Goal: Task Accomplishment & Management: Complete application form

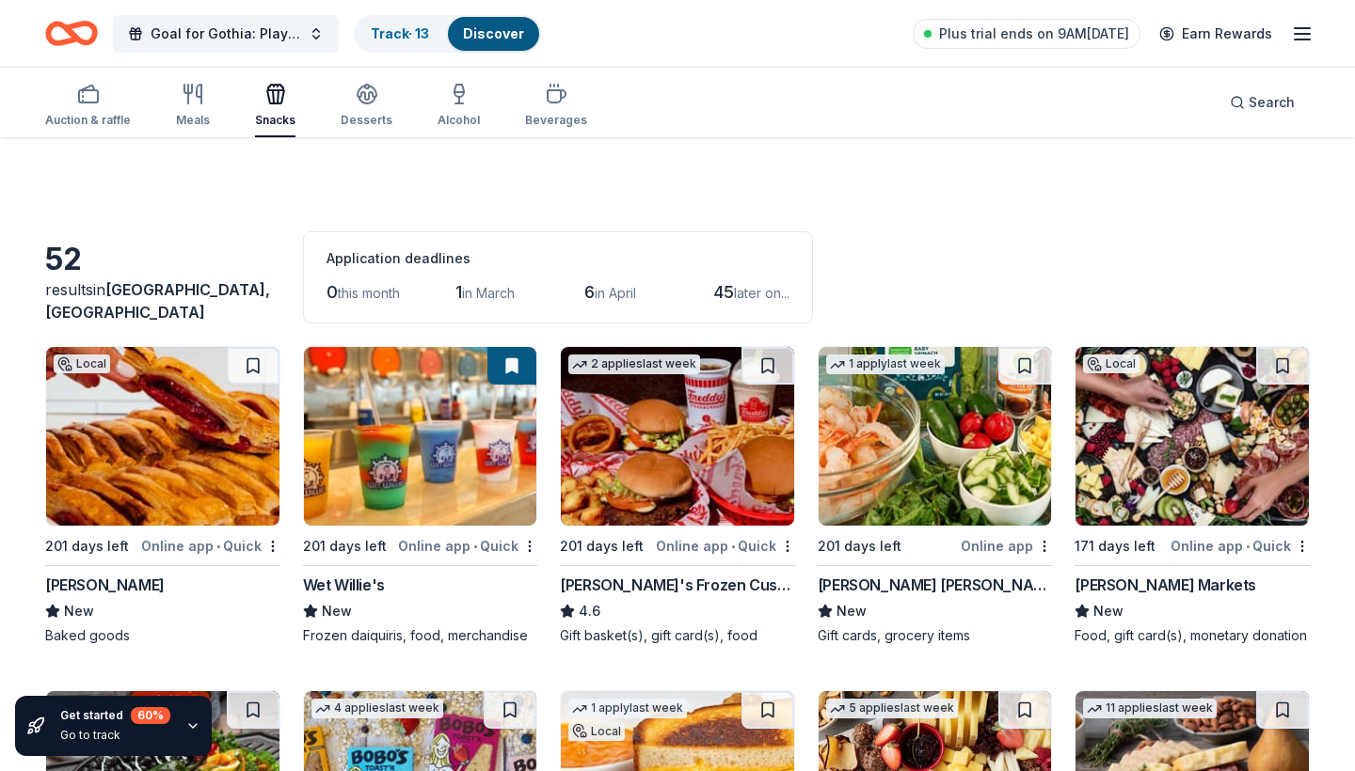
scroll to position [2102, 0]
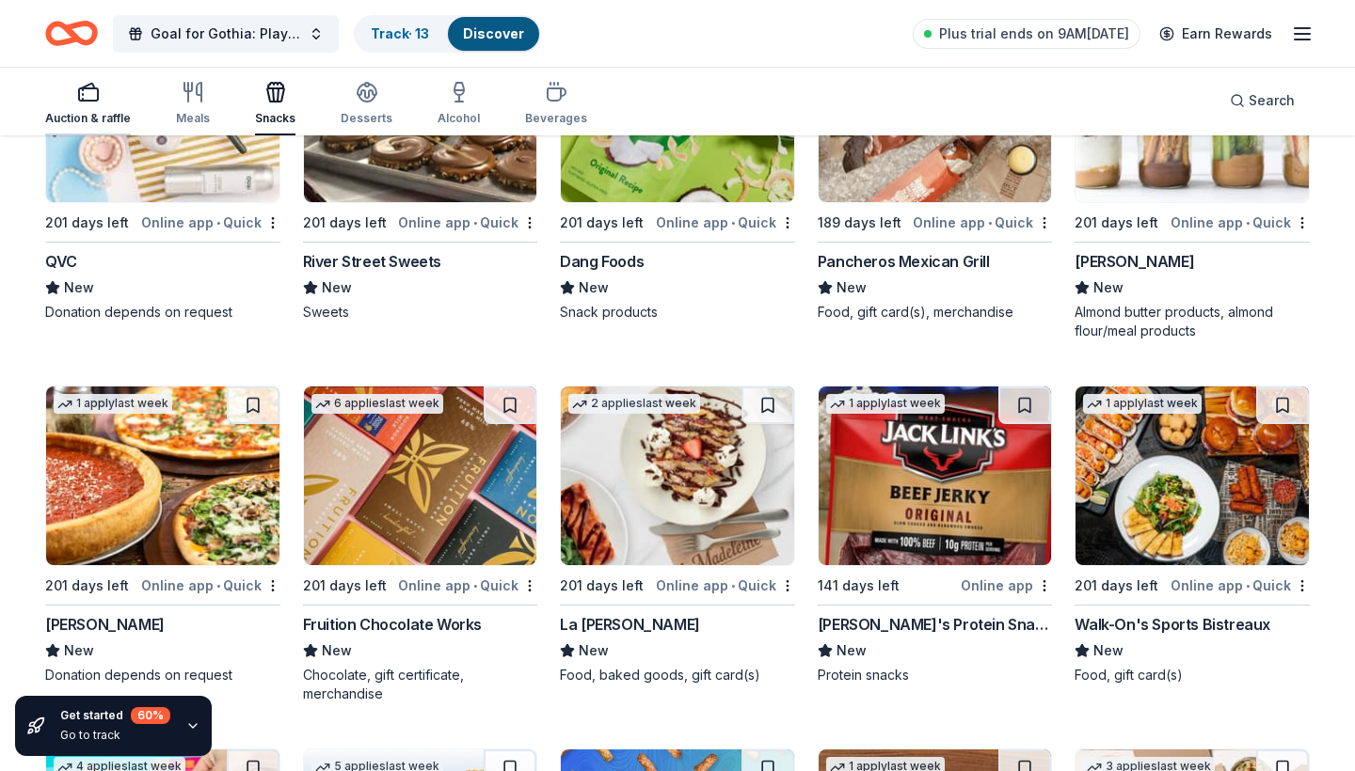
click at [90, 103] on icon "button" at bounding box center [88, 92] width 23 height 23
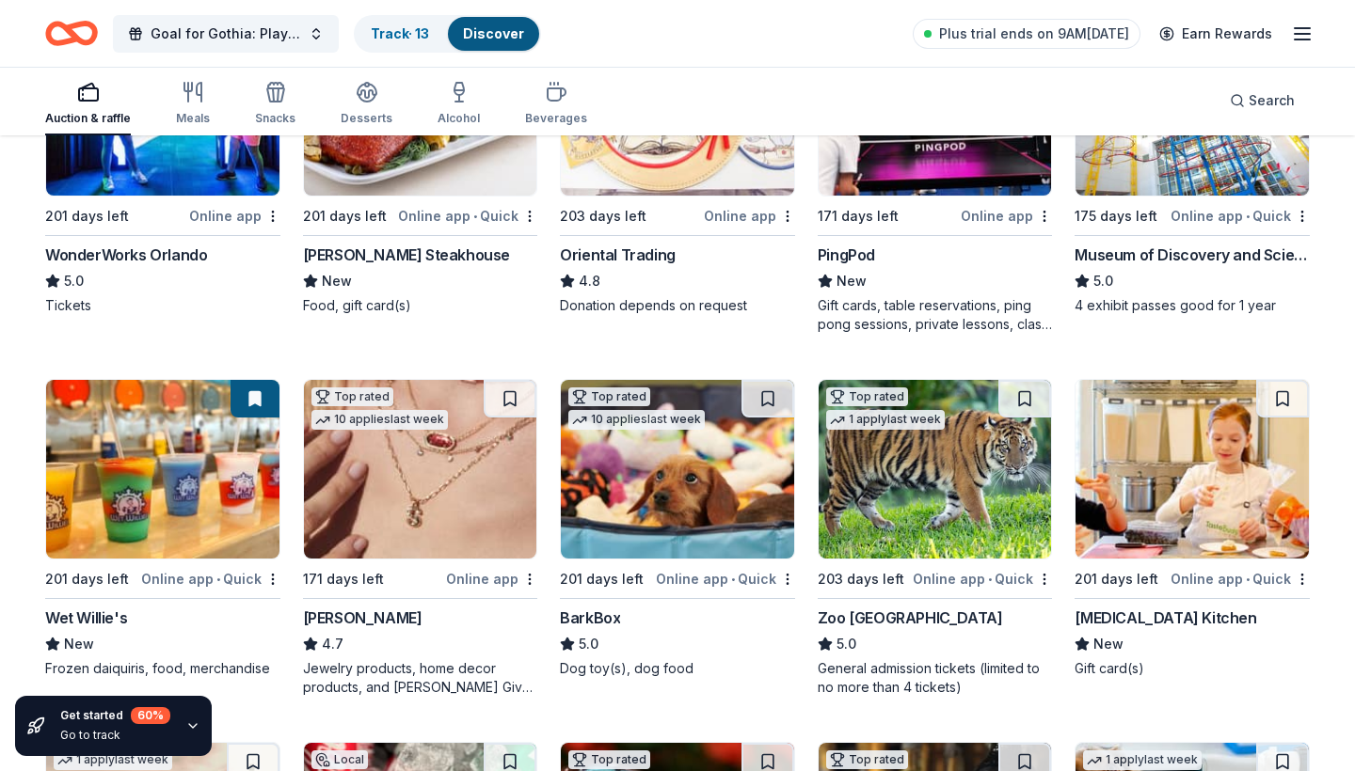
scroll to position [404, 0]
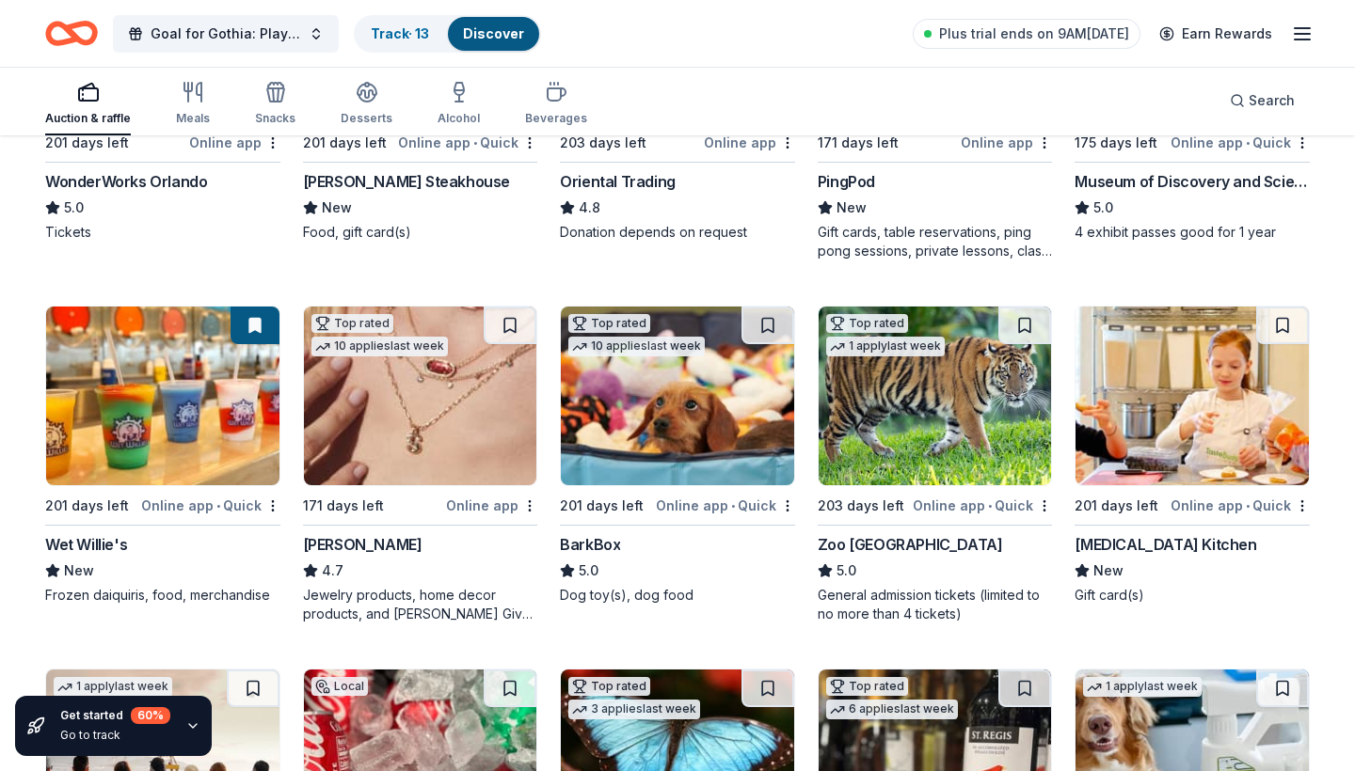
click at [476, 504] on div "Online app" at bounding box center [491, 506] width 91 height 24
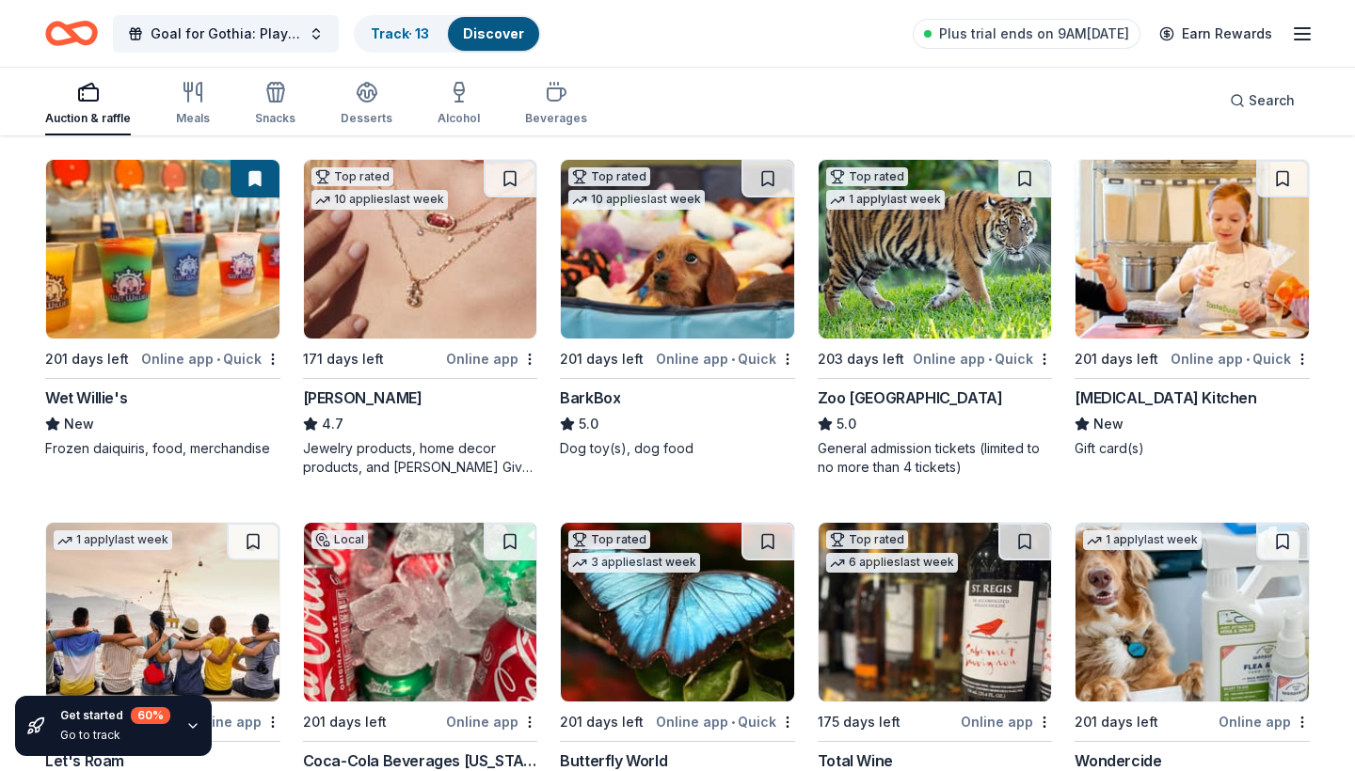
scroll to position [551, 0]
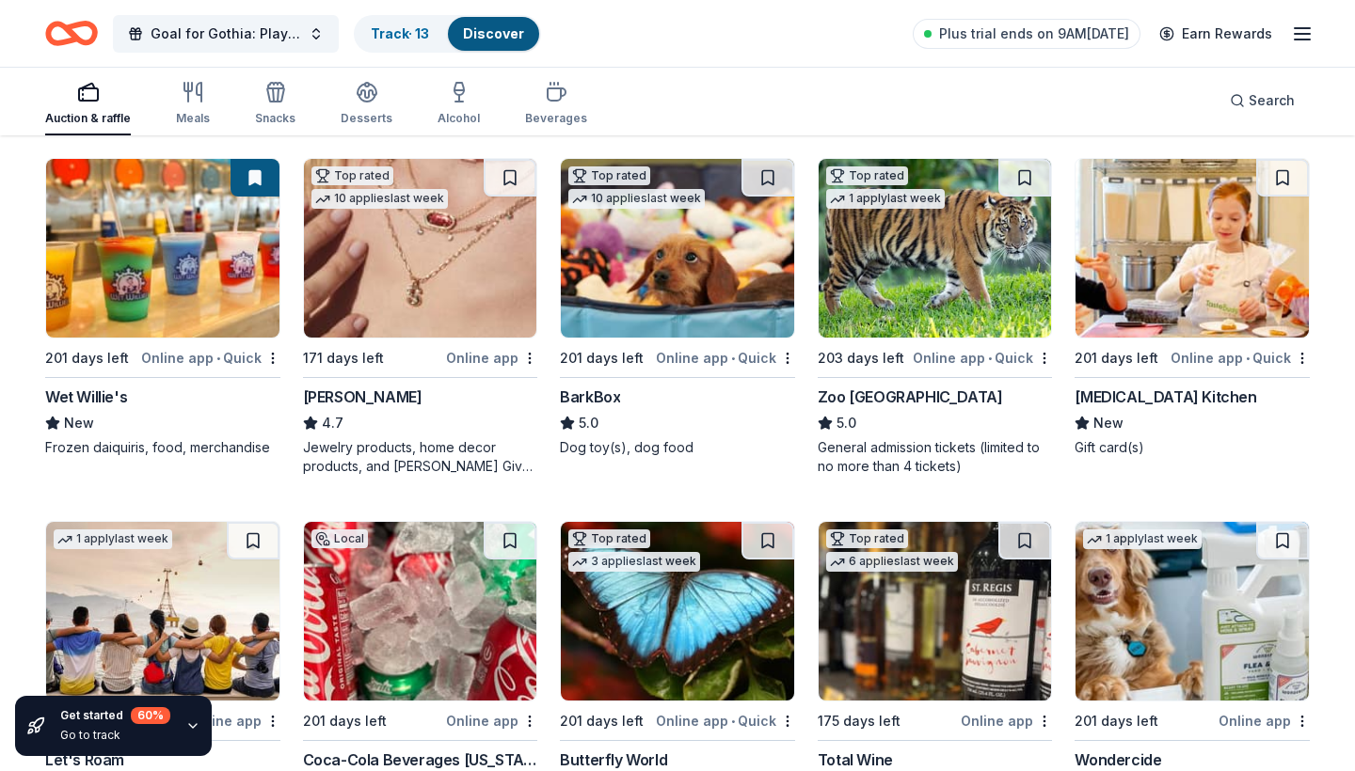
click at [1213, 358] on div "Online app • Quick" at bounding box center [1239, 358] width 139 height 24
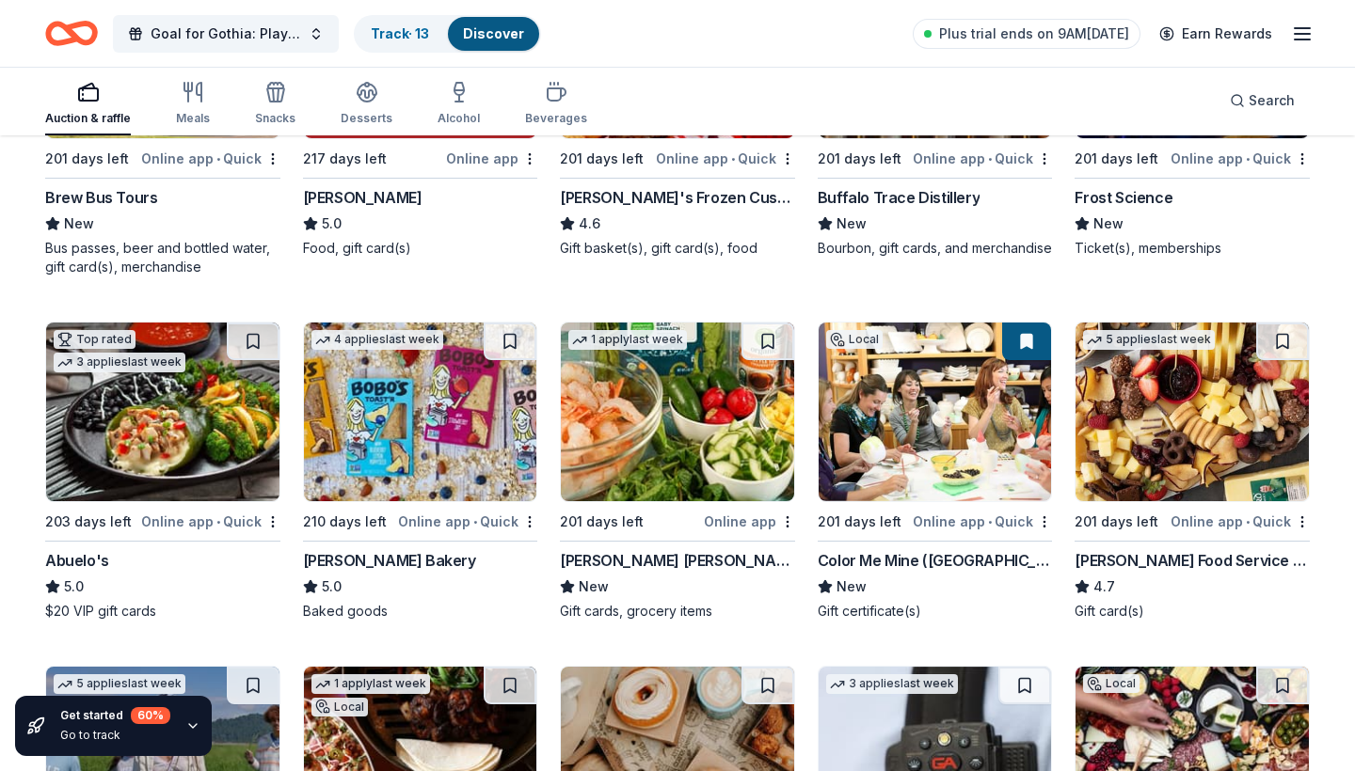
scroll to position [1938, 0]
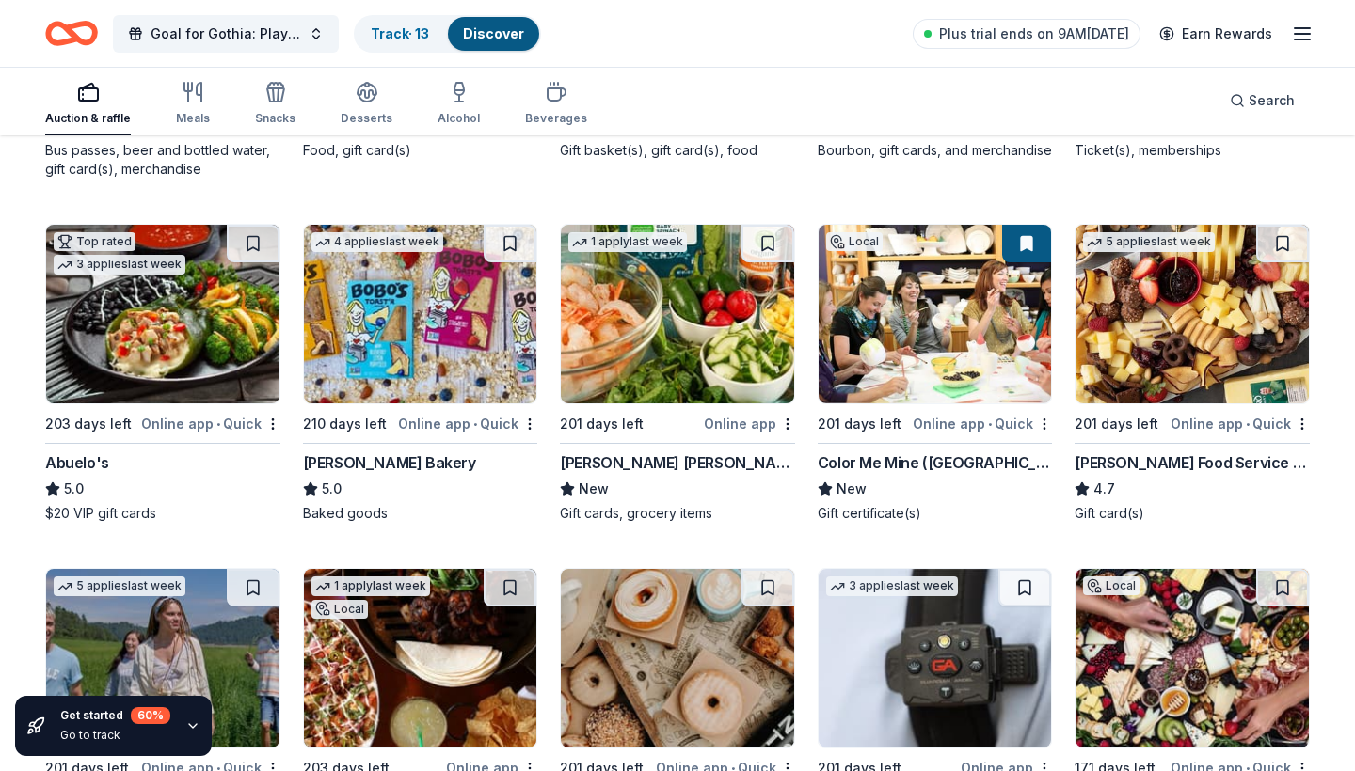
click at [954, 425] on div "Online app • Quick" at bounding box center [982, 424] width 139 height 24
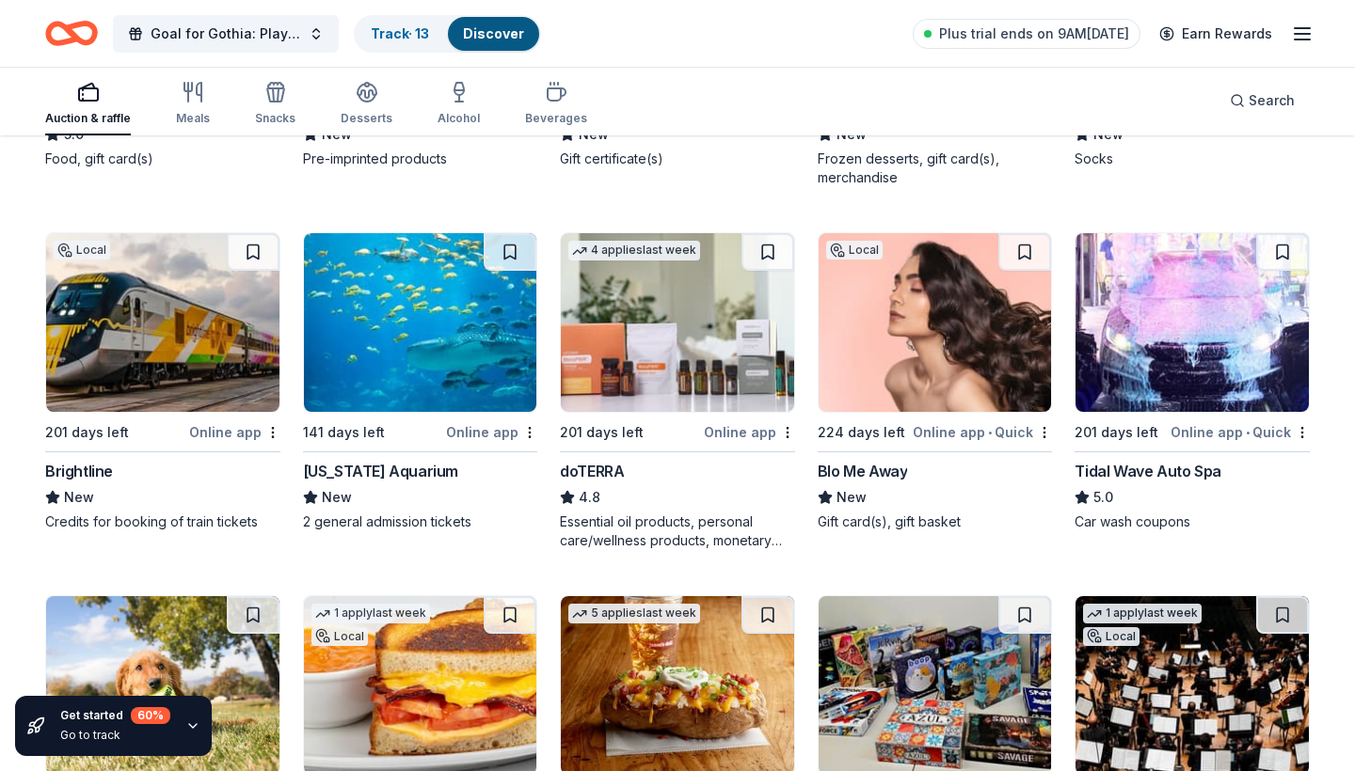
scroll to position [4073, 0]
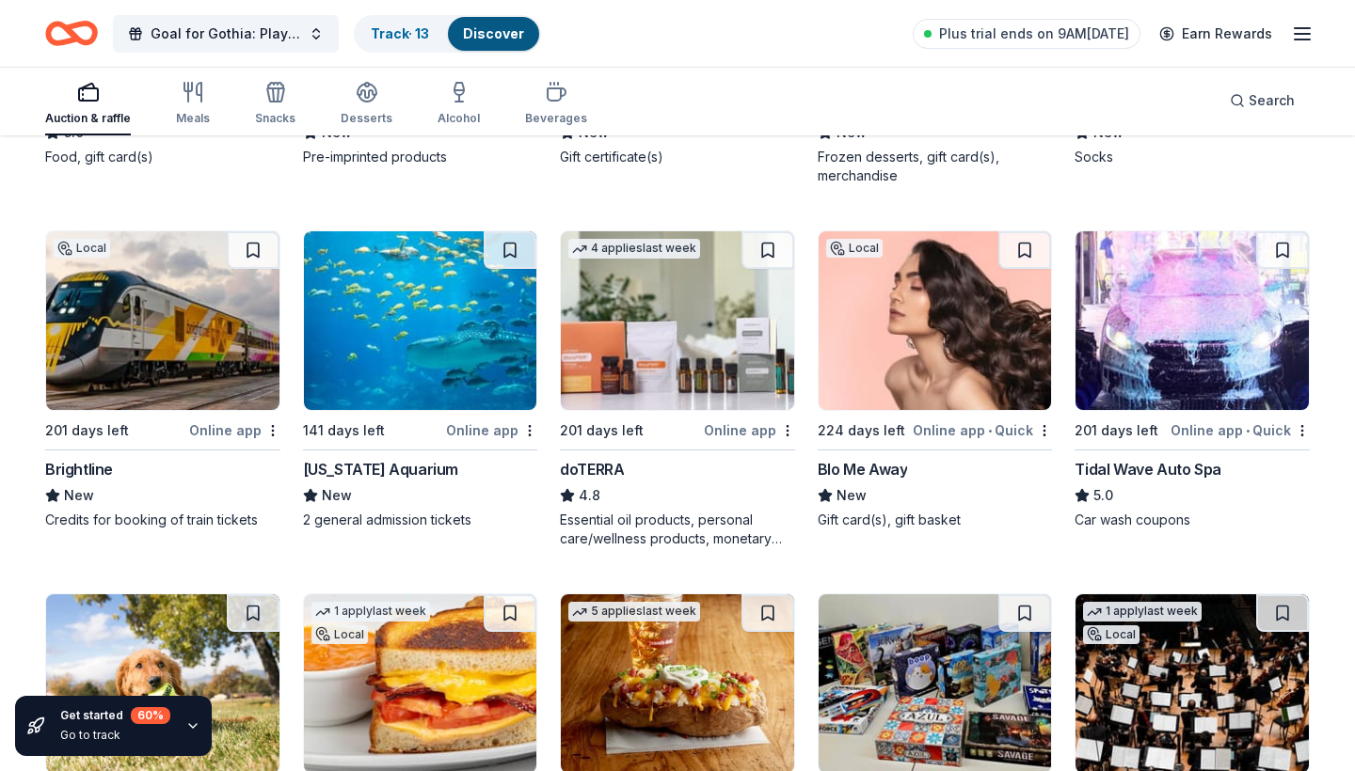
click at [1205, 431] on div "Online app • Quick" at bounding box center [1239, 431] width 139 height 24
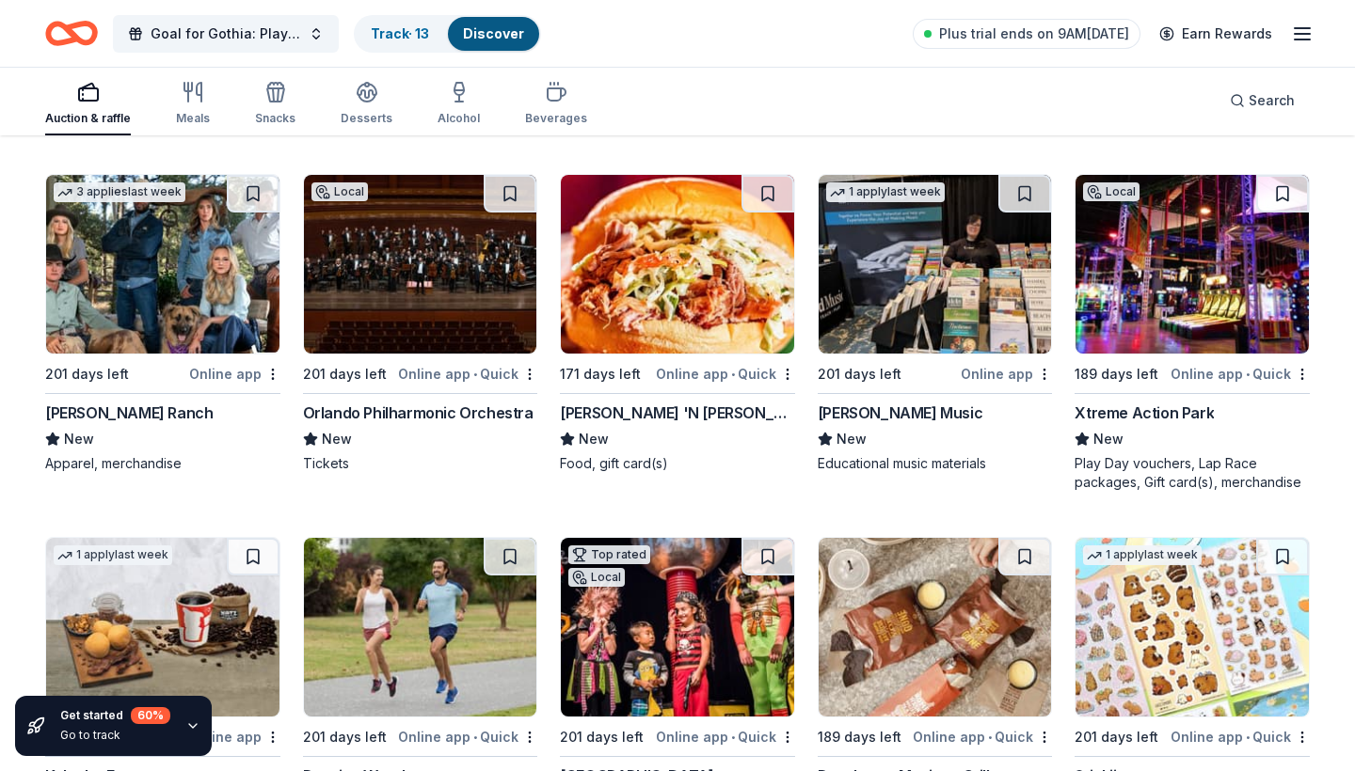
scroll to position [5597, 0]
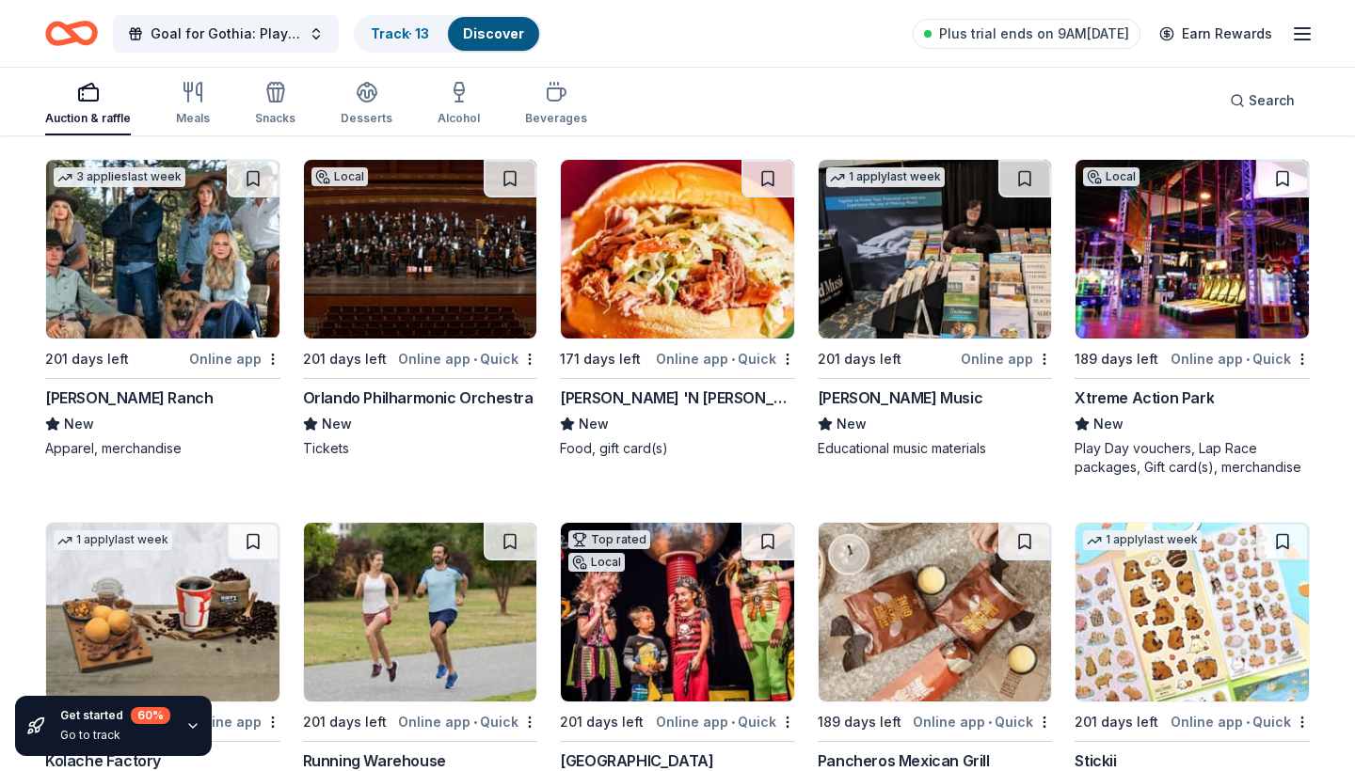
click at [1200, 362] on div "Online app • Quick" at bounding box center [1239, 359] width 139 height 24
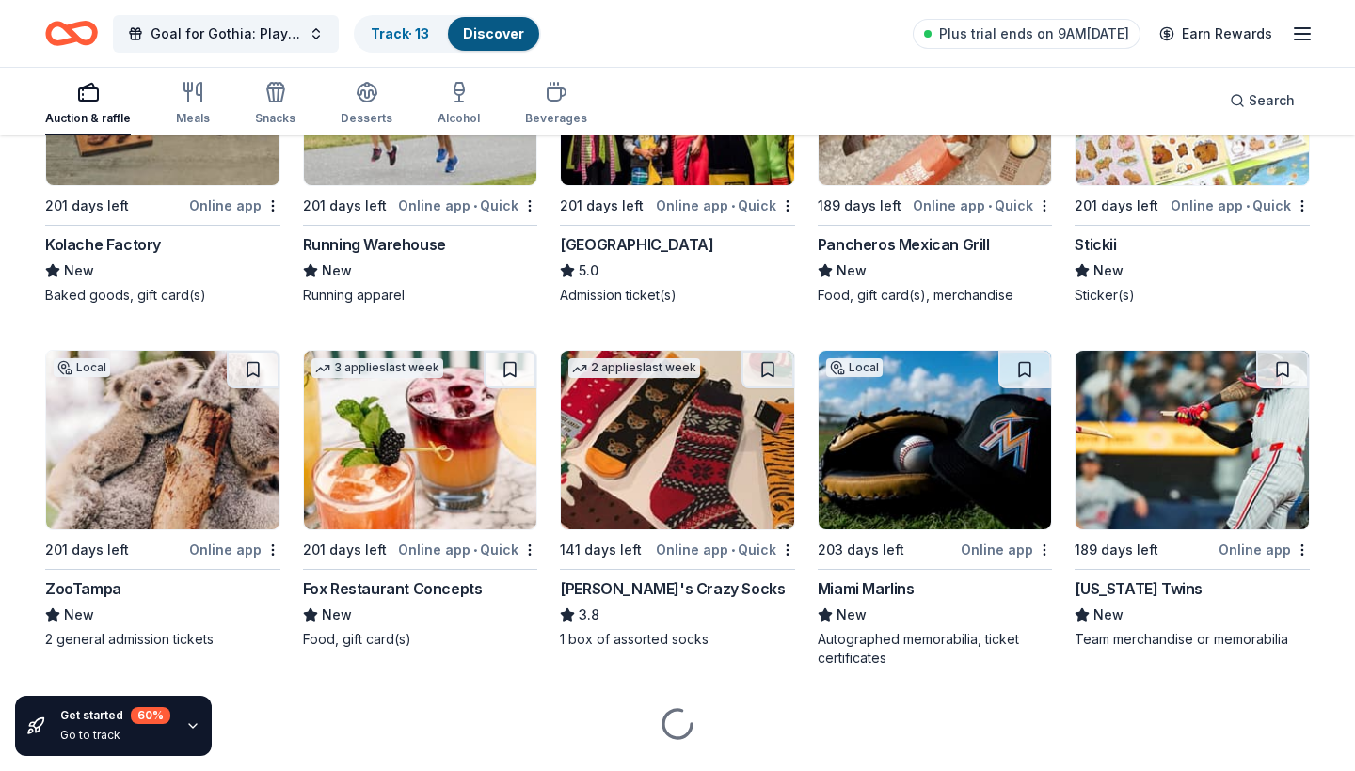
scroll to position [6132, 0]
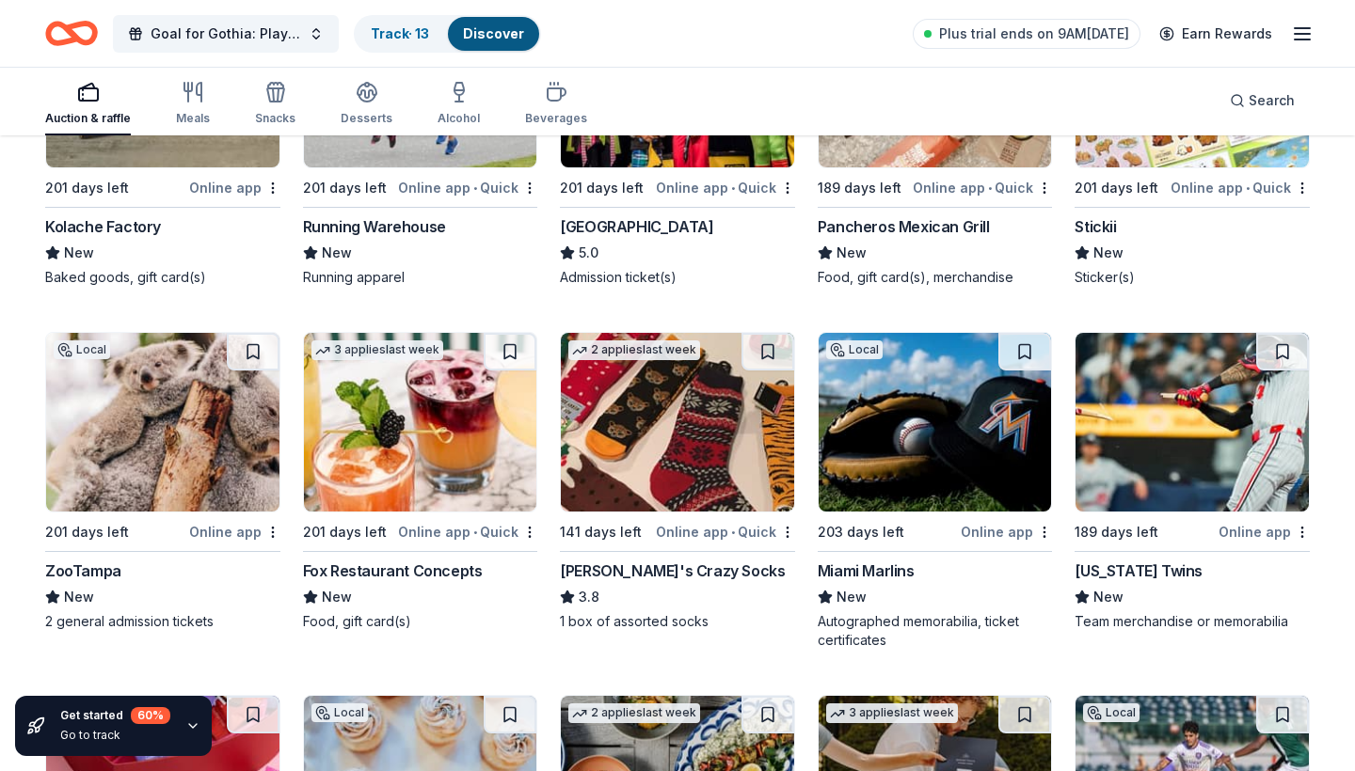
click at [223, 528] on div "Online app" at bounding box center [234, 532] width 91 height 24
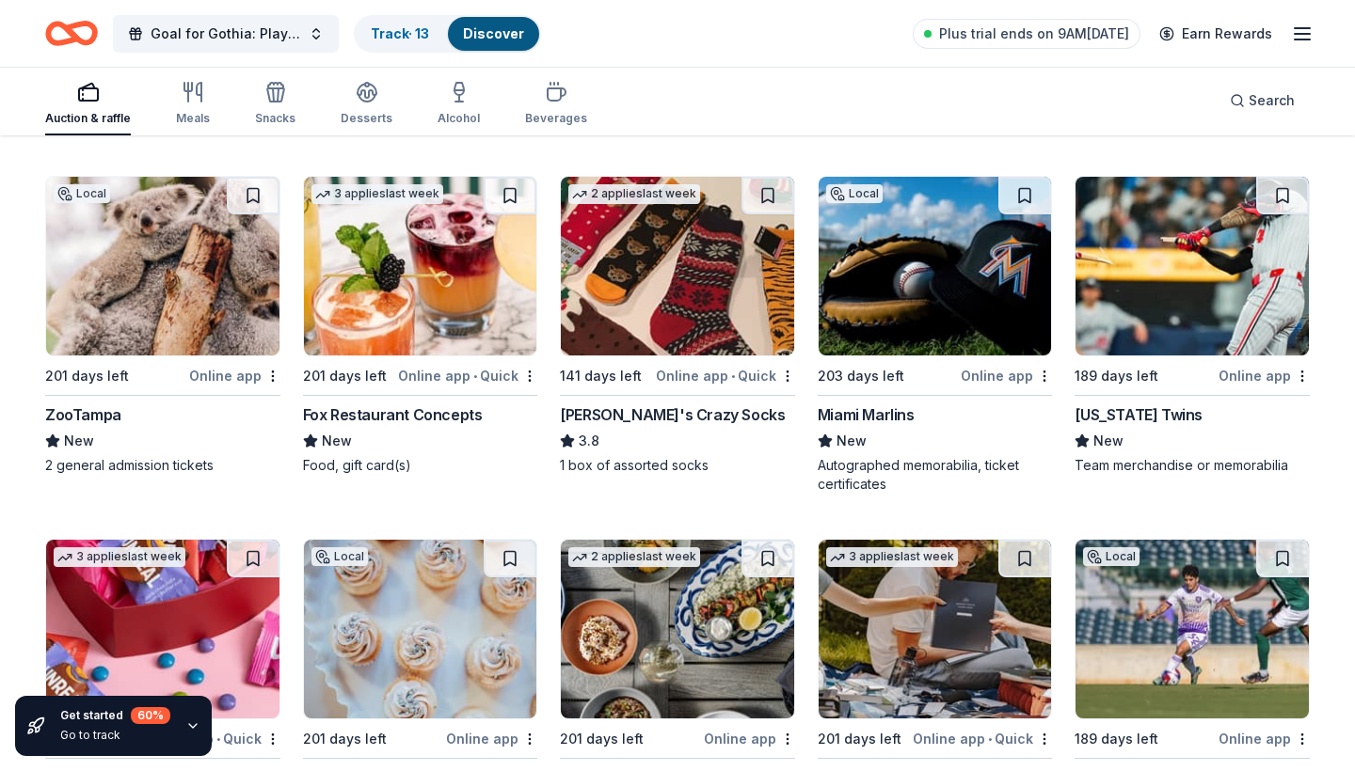
scroll to position [6294, 0]
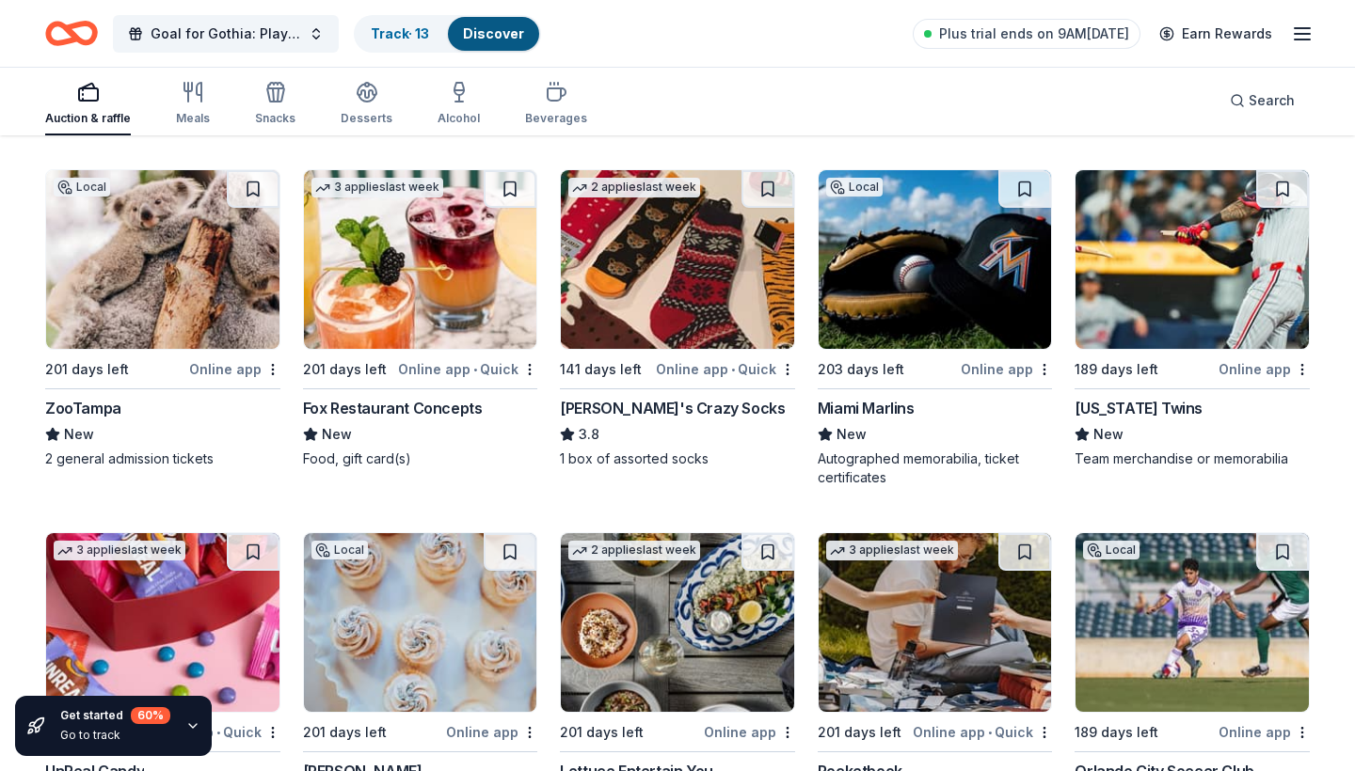
click at [443, 367] on div "Online app • Quick" at bounding box center [467, 370] width 139 height 24
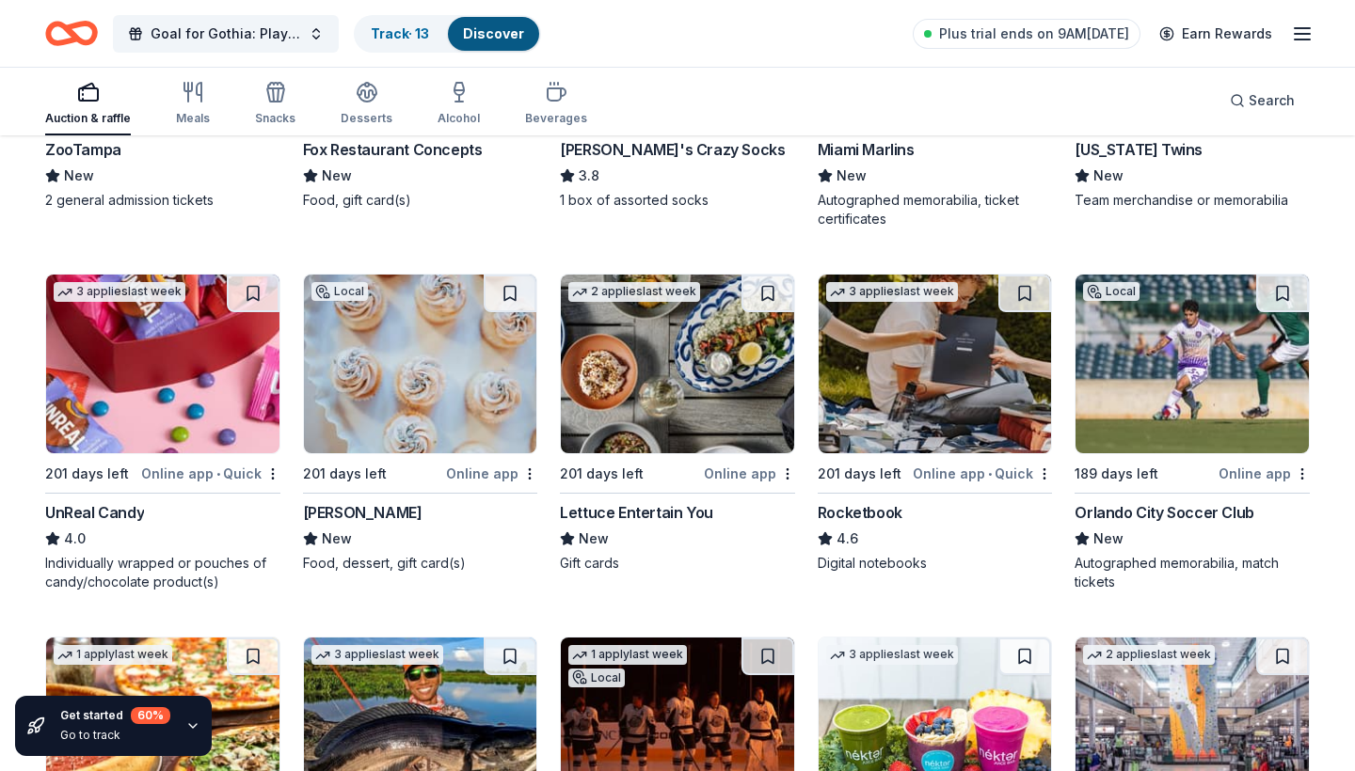
scroll to position [6554, 0]
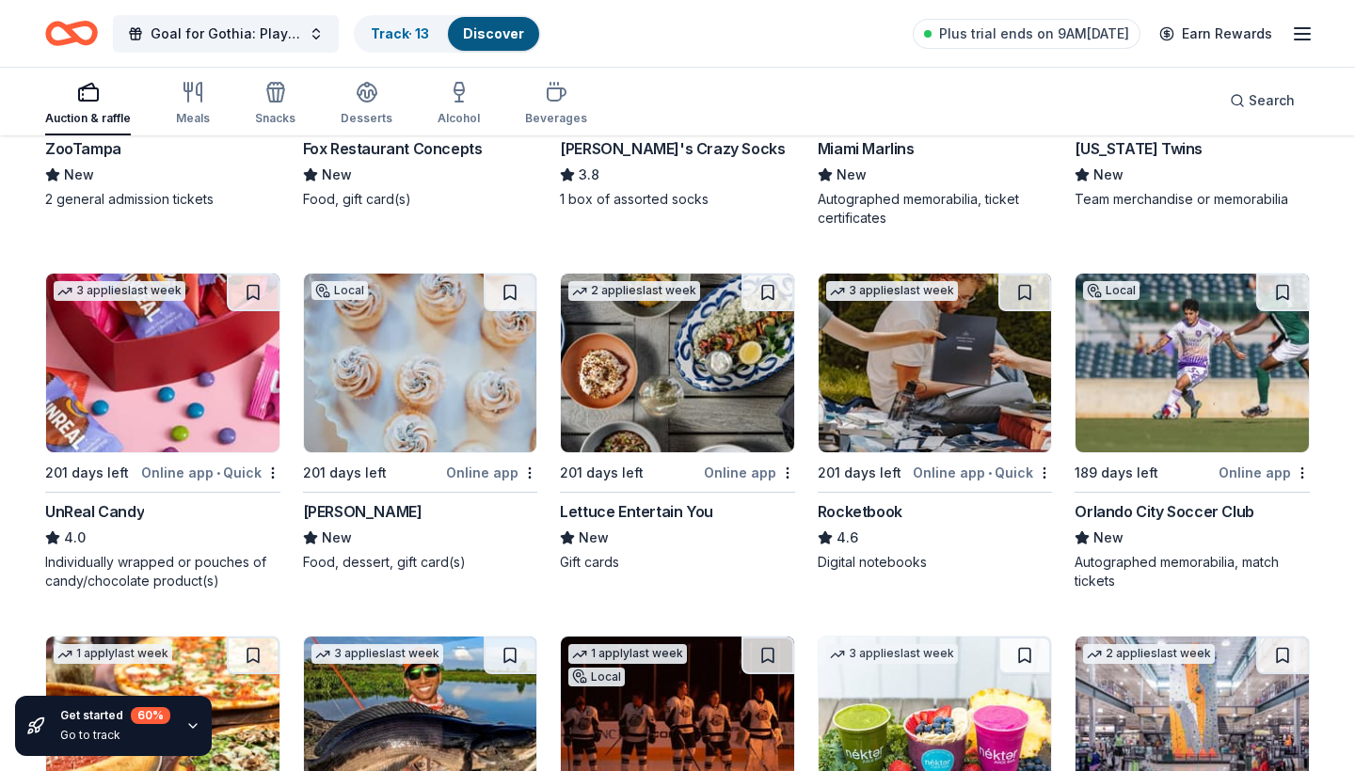
click at [955, 470] on div "Online app • Quick" at bounding box center [982, 473] width 139 height 24
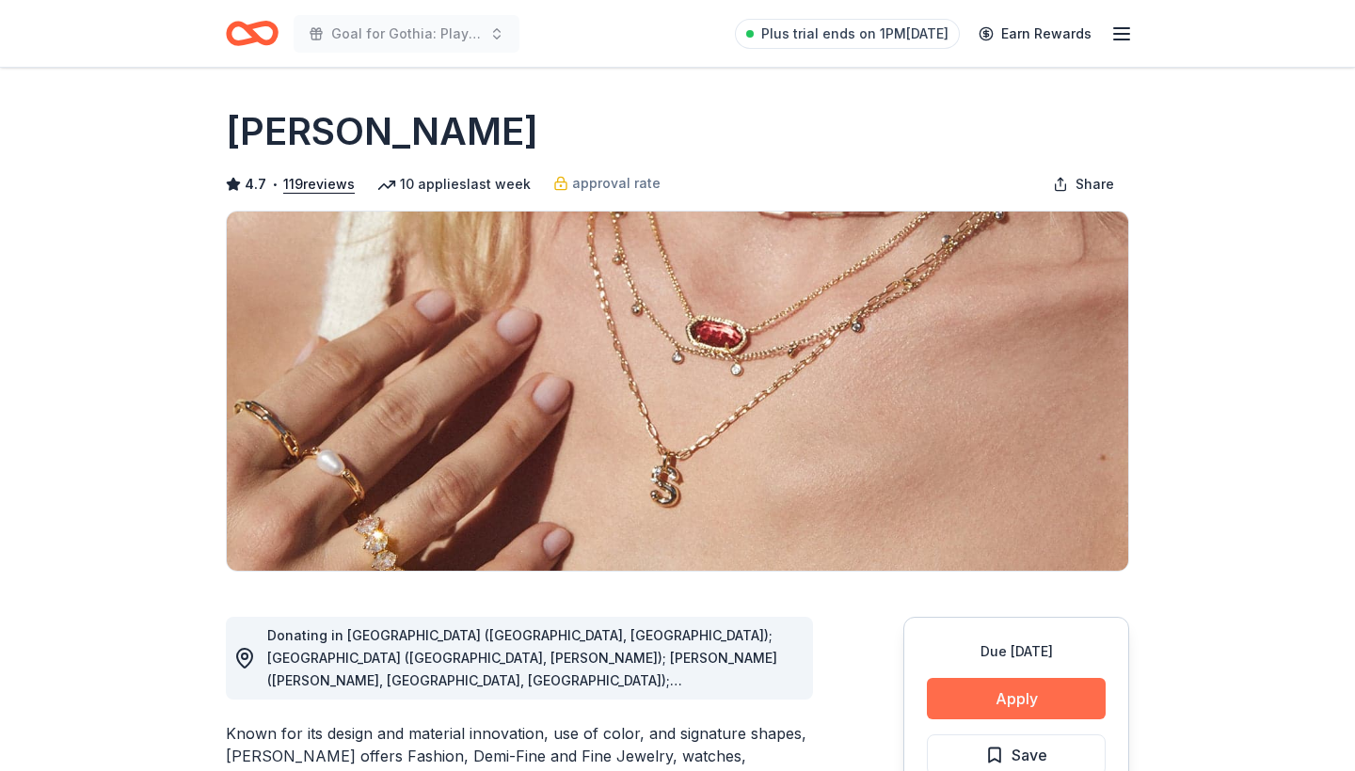
click at [1009, 698] on button "Apply" at bounding box center [1016, 698] width 179 height 41
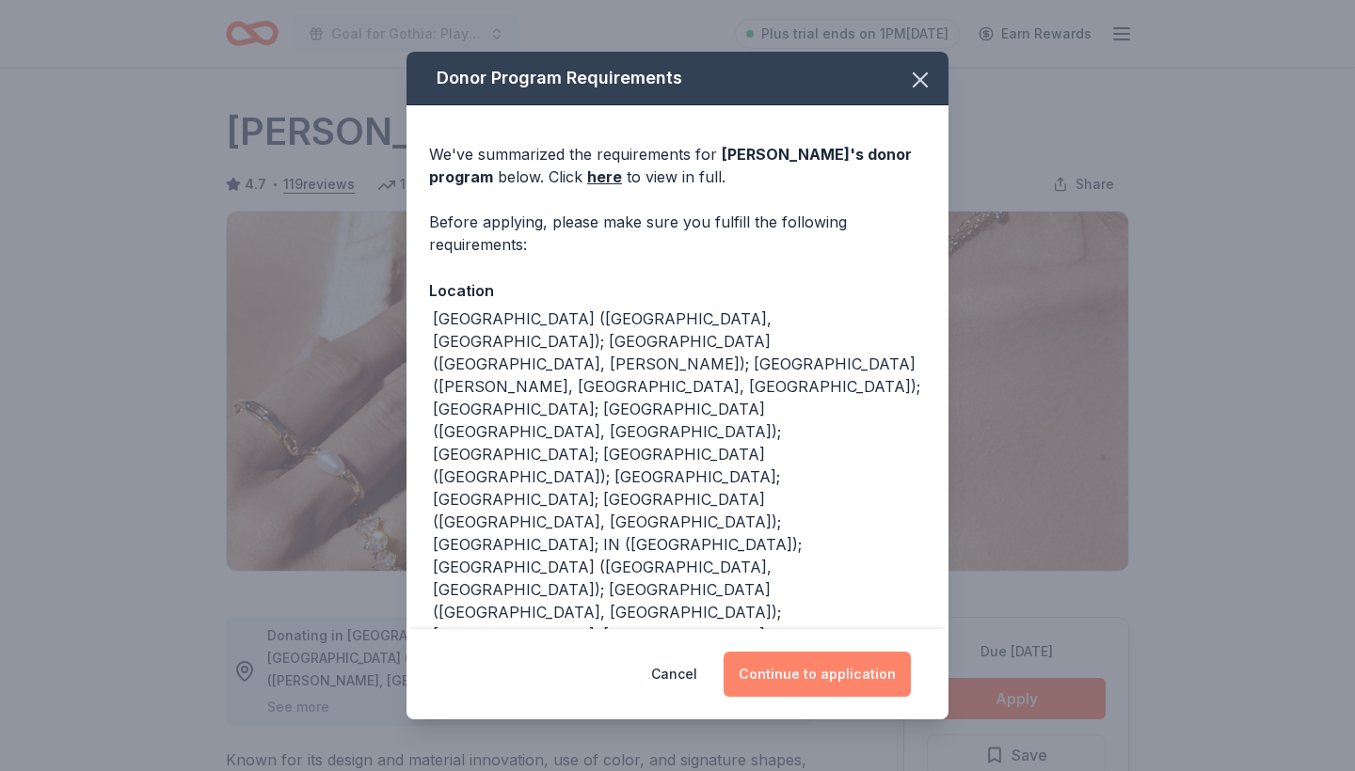
click at [814, 685] on button "Continue to application" at bounding box center [817, 674] width 187 height 45
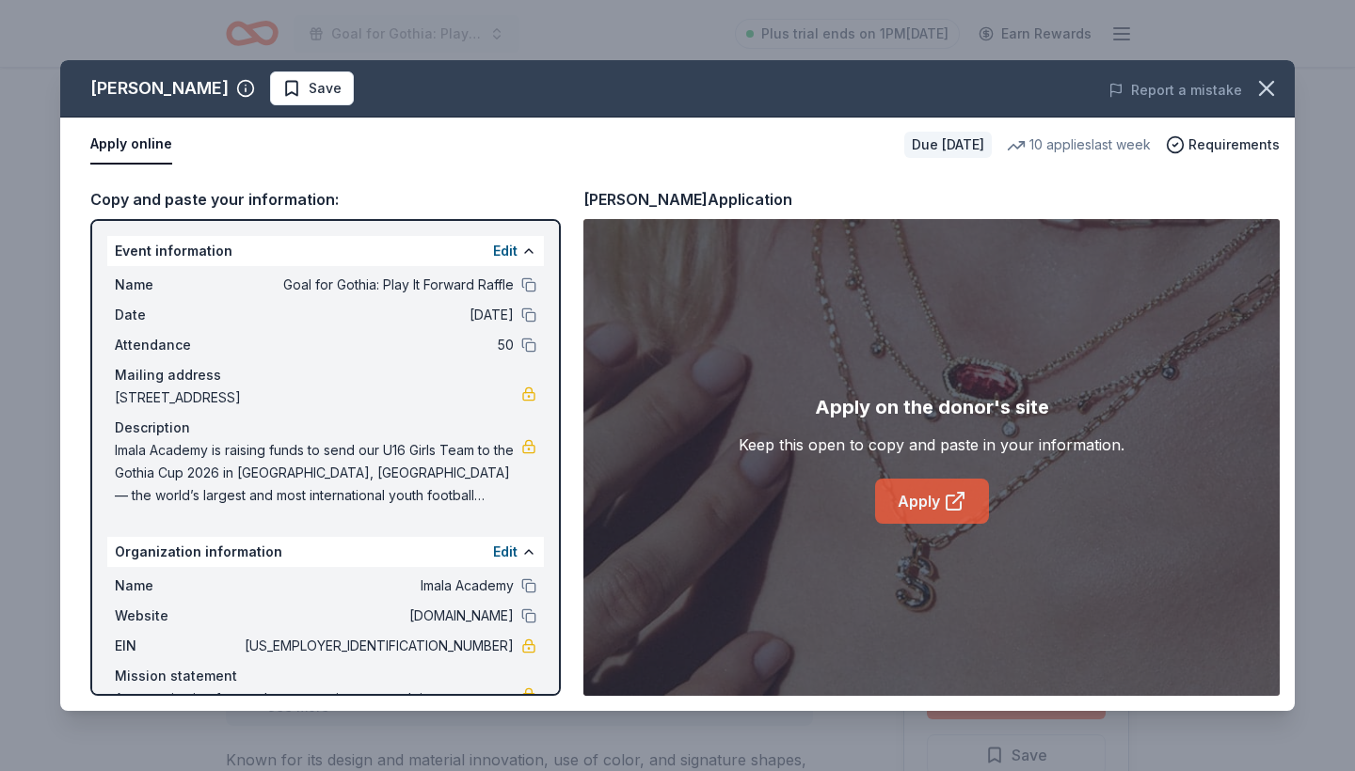
click at [929, 494] on link "Apply" at bounding box center [932, 501] width 114 height 45
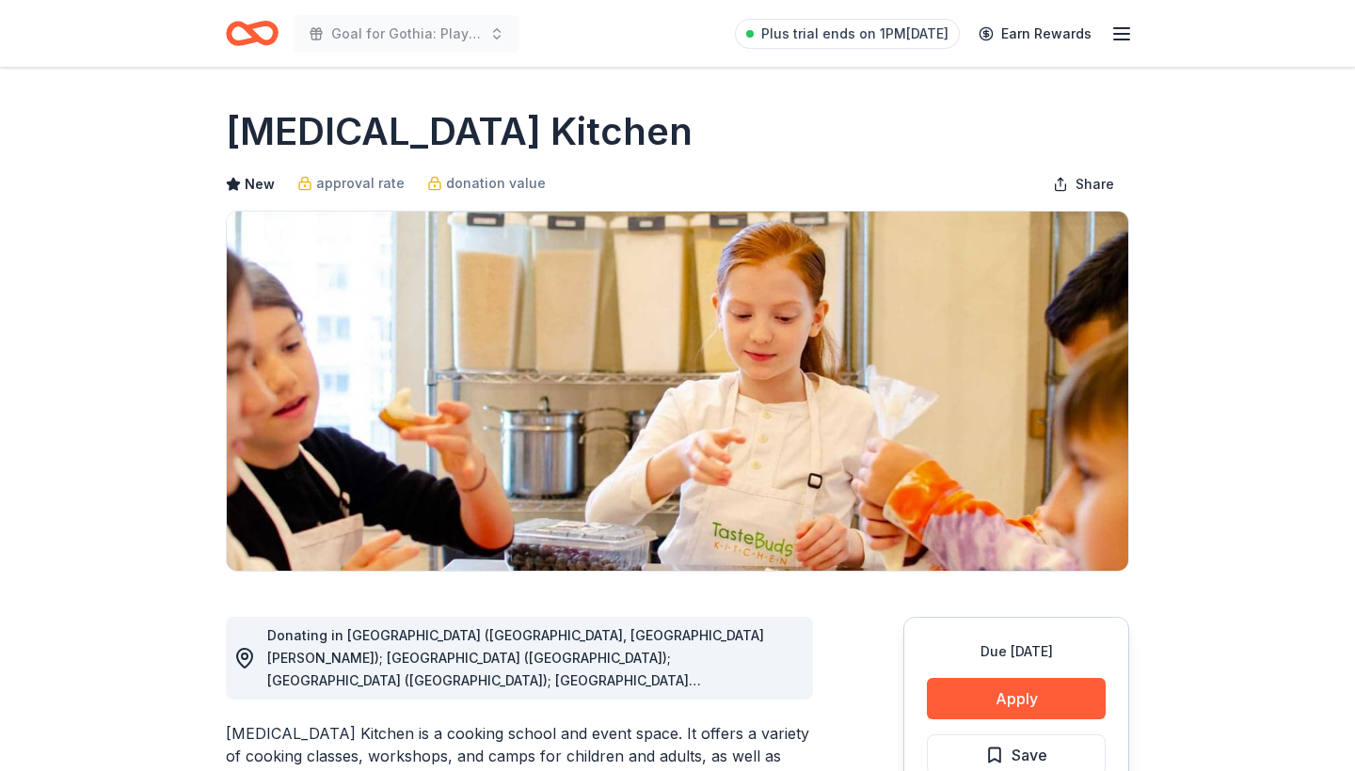
scroll to position [164, 0]
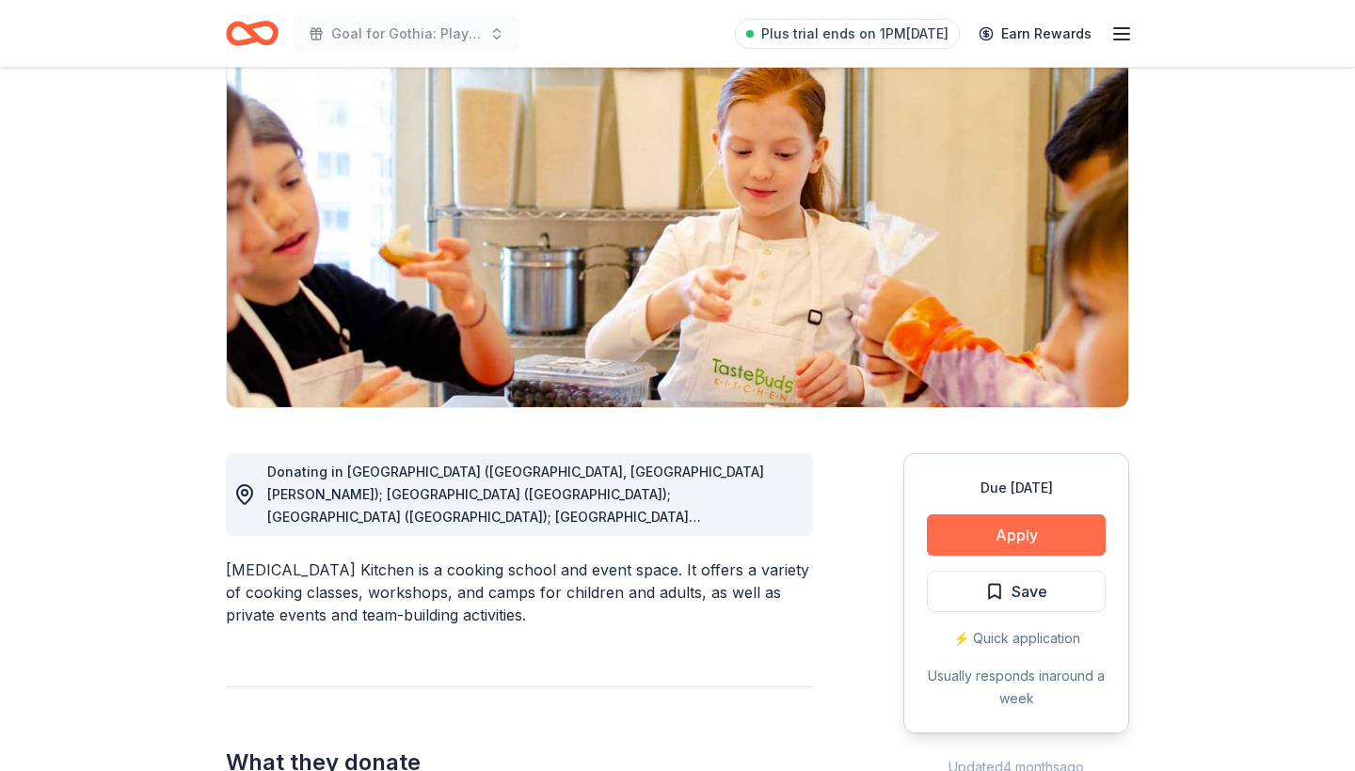
click at [1037, 537] on button "Apply" at bounding box center [1016, 535] width 179 height 41
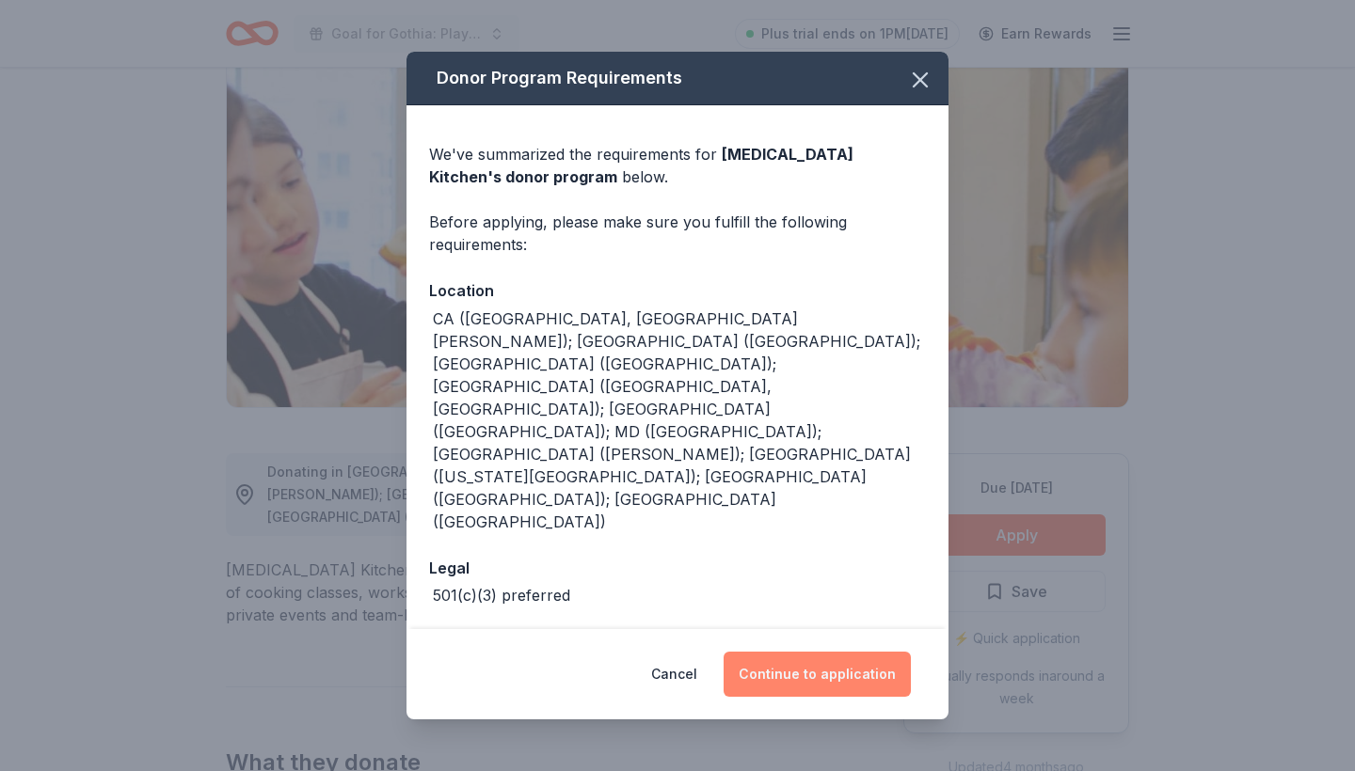
click at [815, 652] on button "Continue to application" at bounding box center [817, 674] width 187 height 45
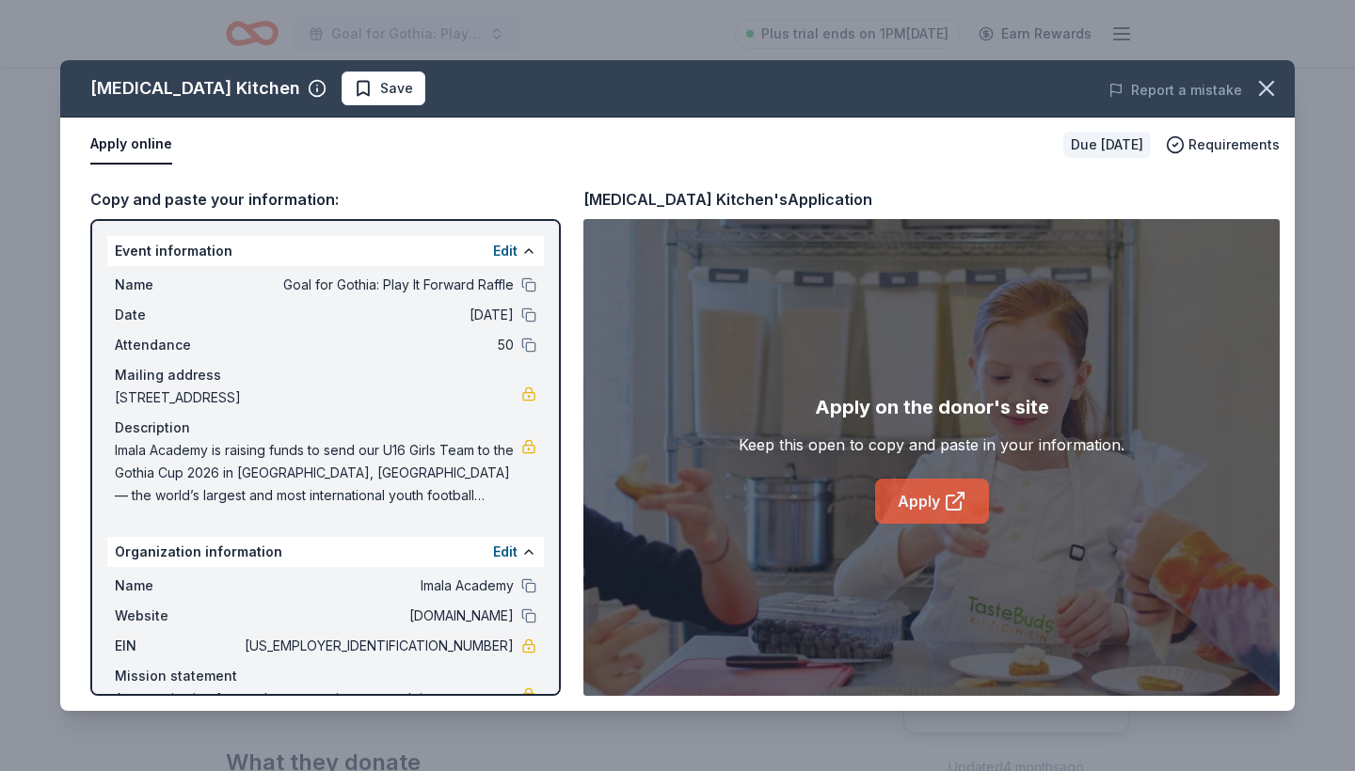
click at [924, 501] on link "Apply" at bounding box center [932, 501] width 114 height 45
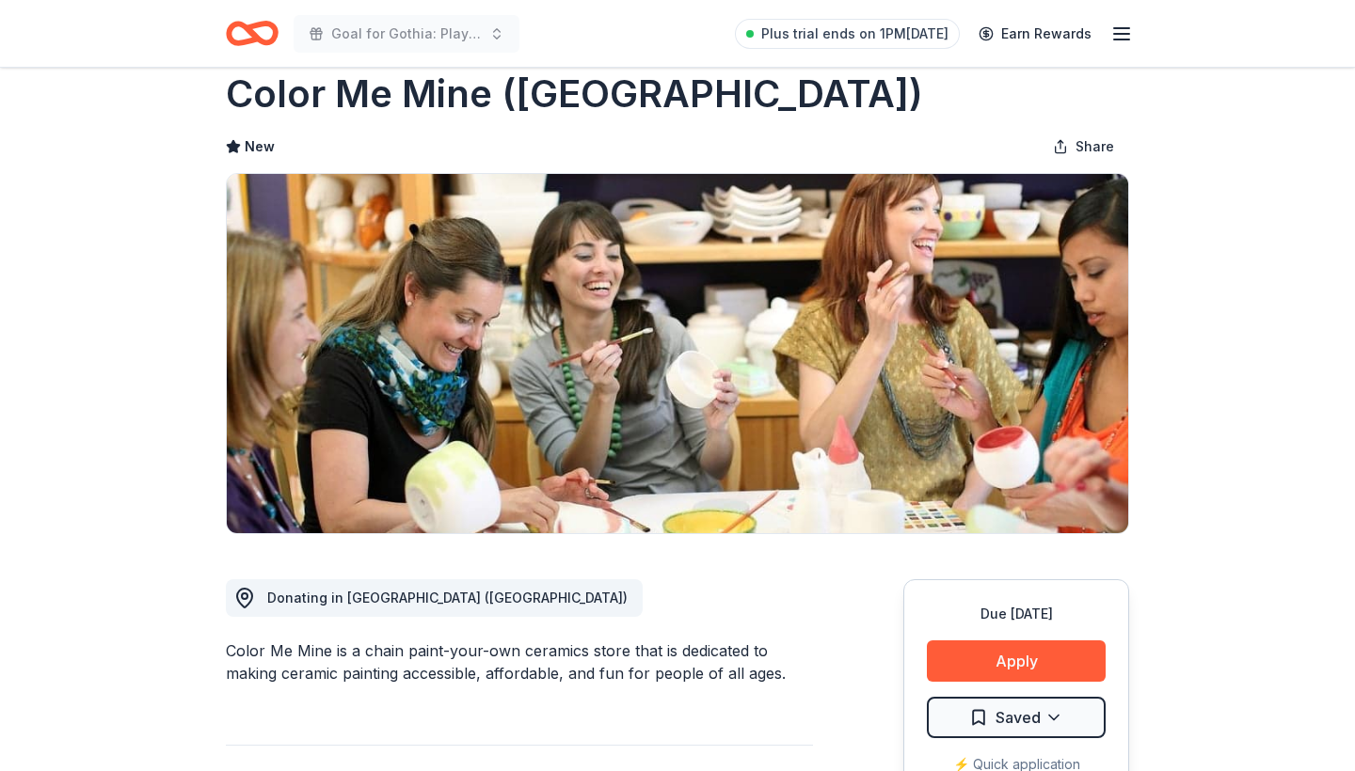
scroll to position [53, 0]
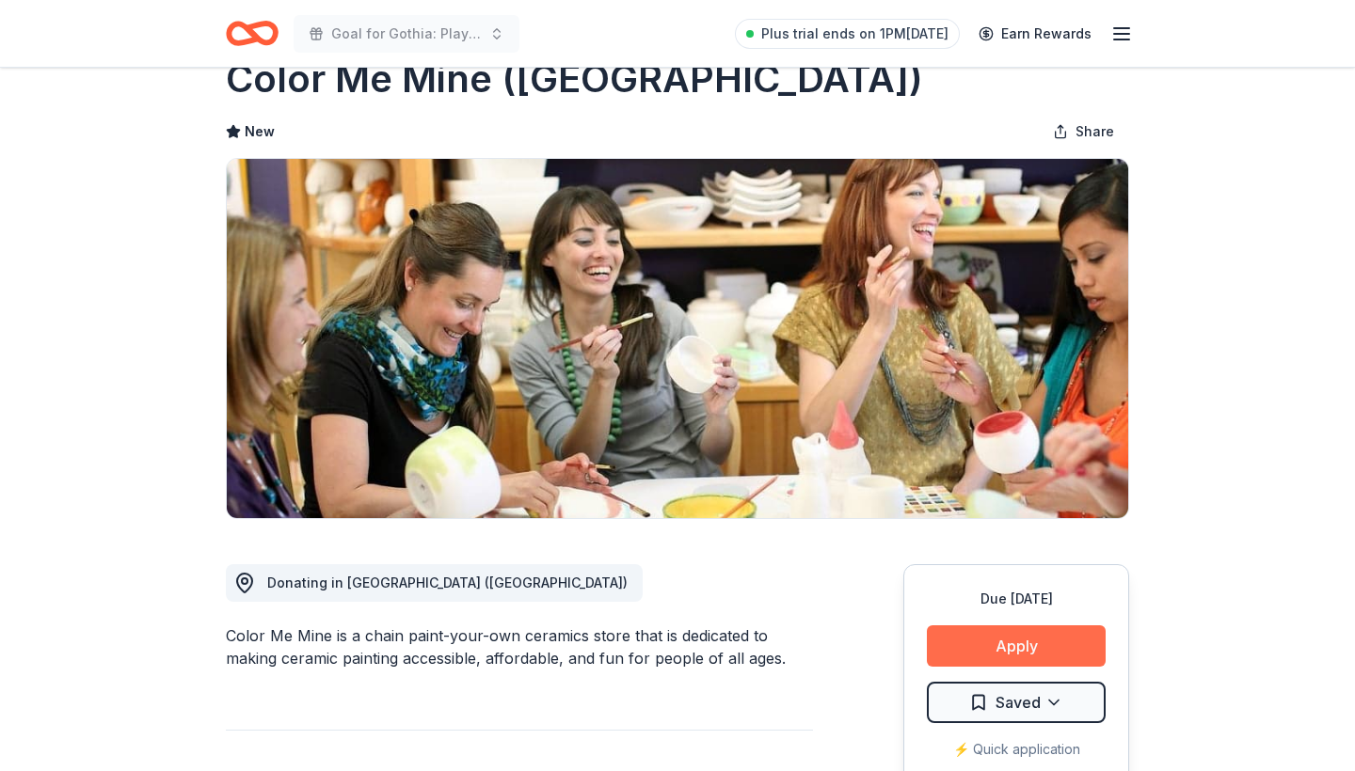
click at [1011, 645] on button "Apply" at bounding box center [1016, 646] width 179 height 41
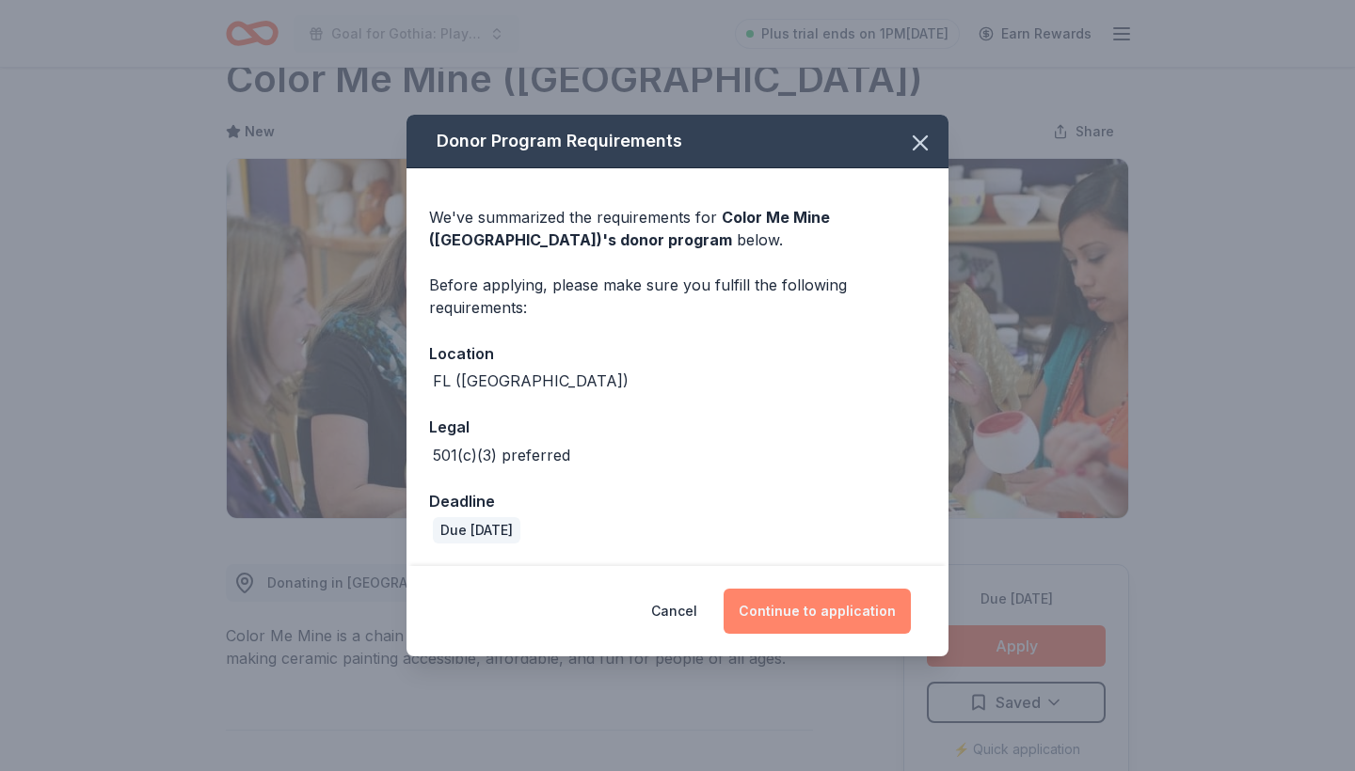
click at [855, 598] on button "Continue to application" at bounding box center [817, 611] width 187 height 45
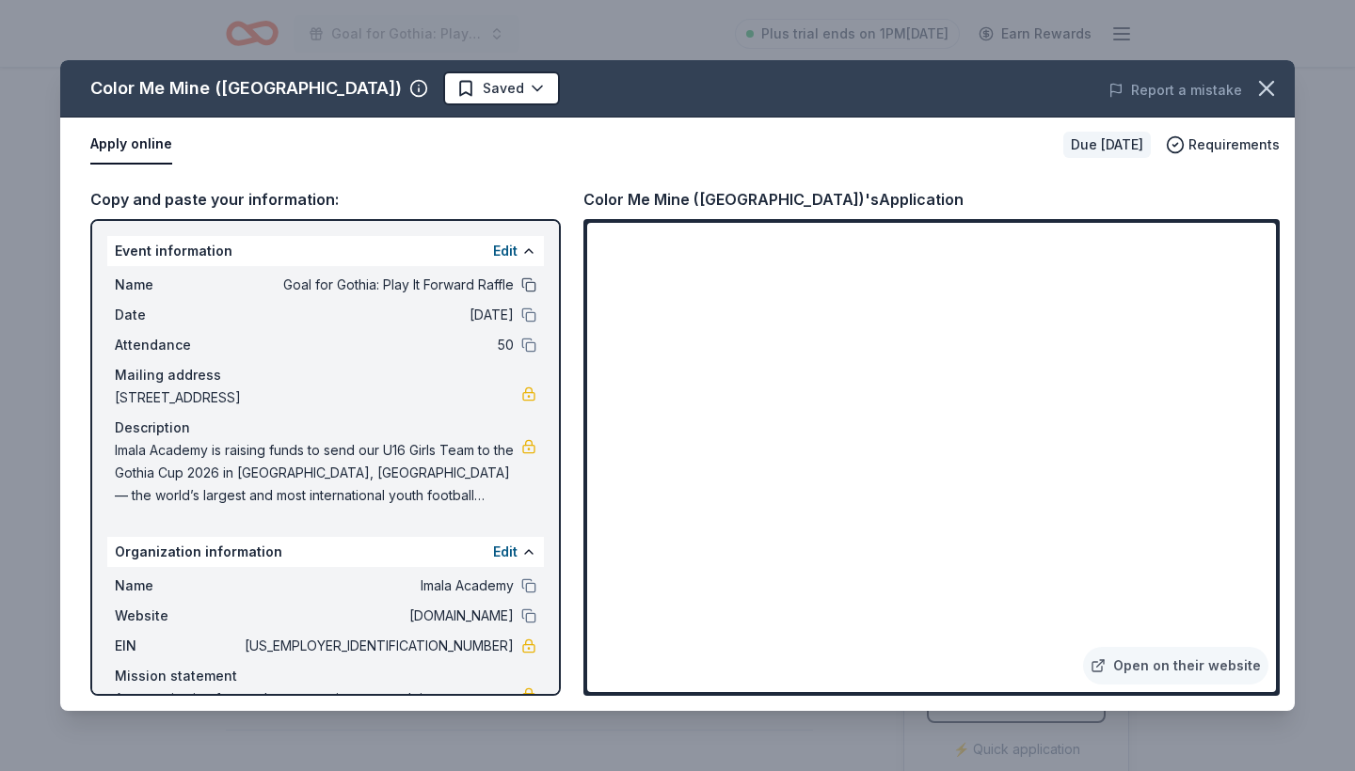
click at [525, 281] on button at bounding box center [528, 285] width 15 height 15
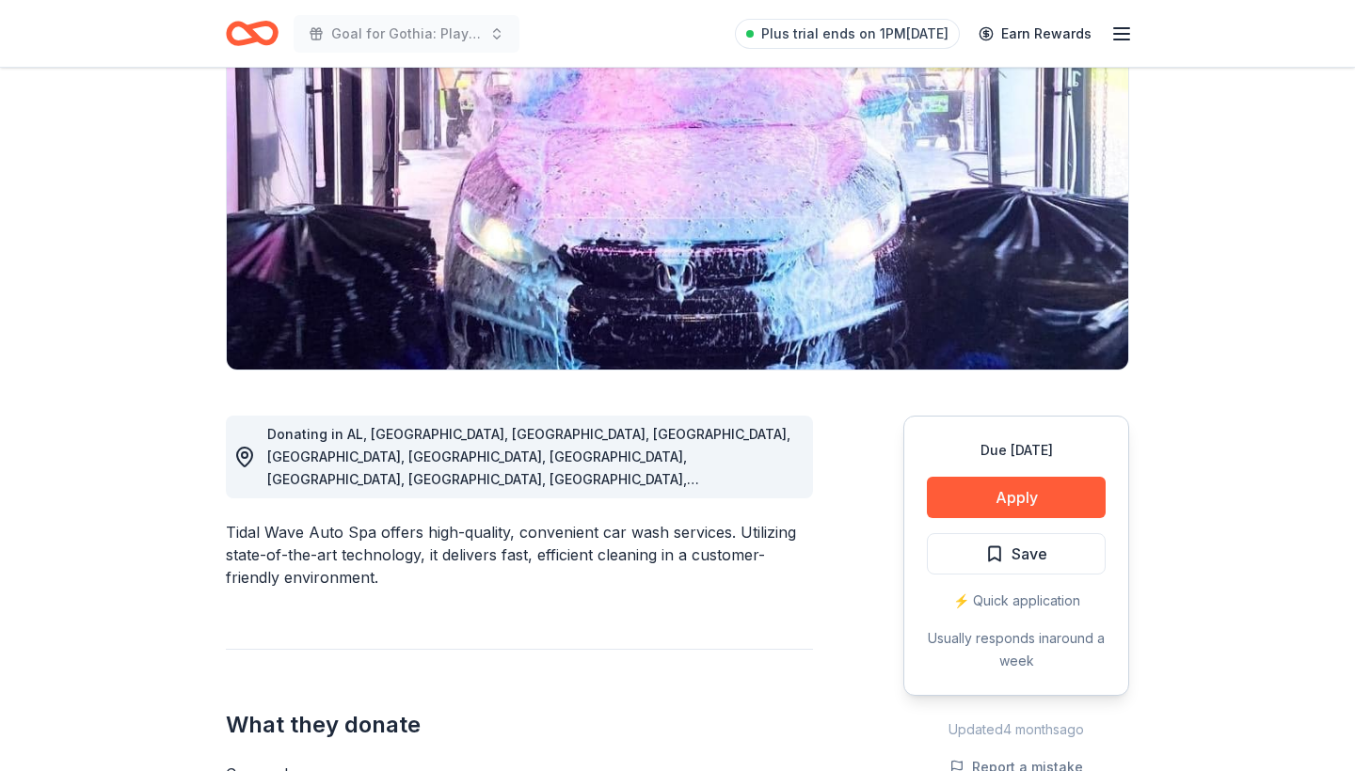
scroll to position [202, 0]
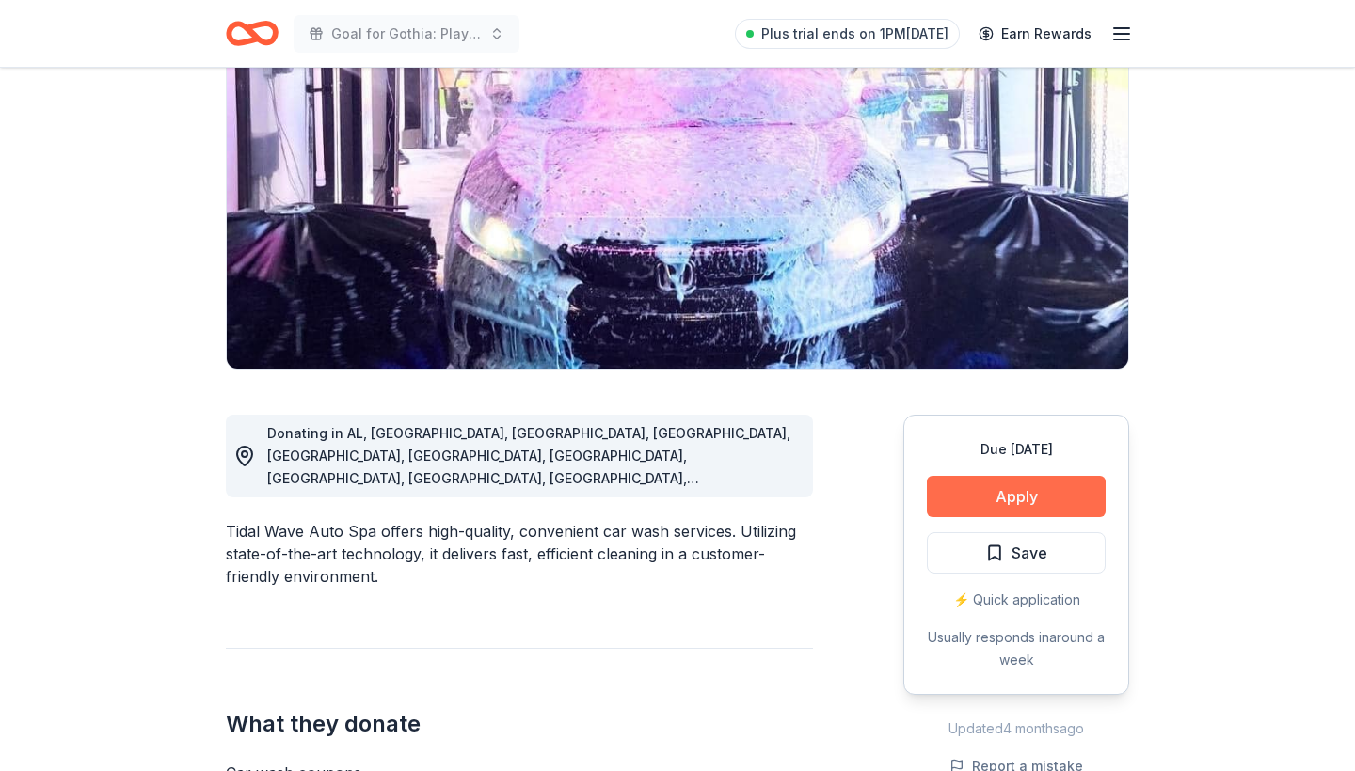
click at [1023, 495] on button "Apply" at bounding box center [1016, 496] width 179 height 41
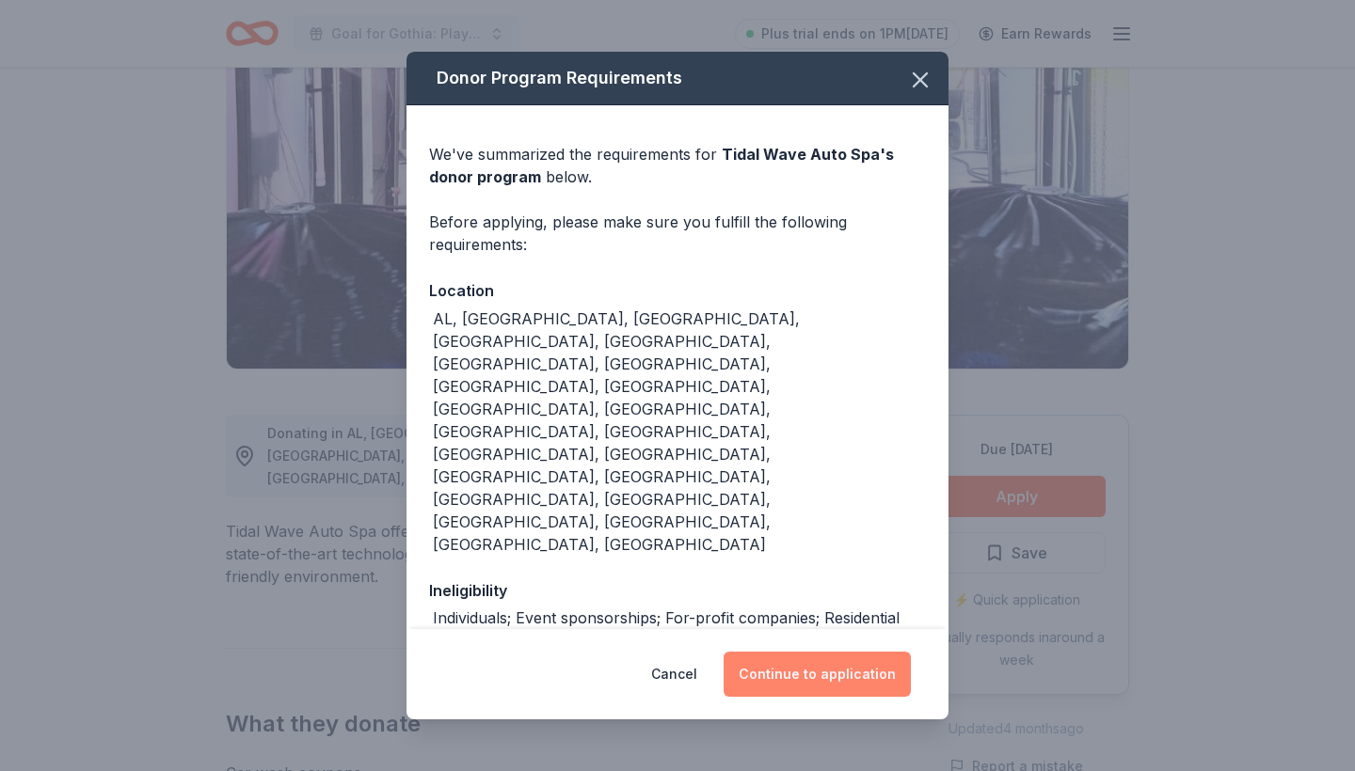
click at [849, 677] on button "Continue to application" at bounding box center [817, 674] width 187 height 45
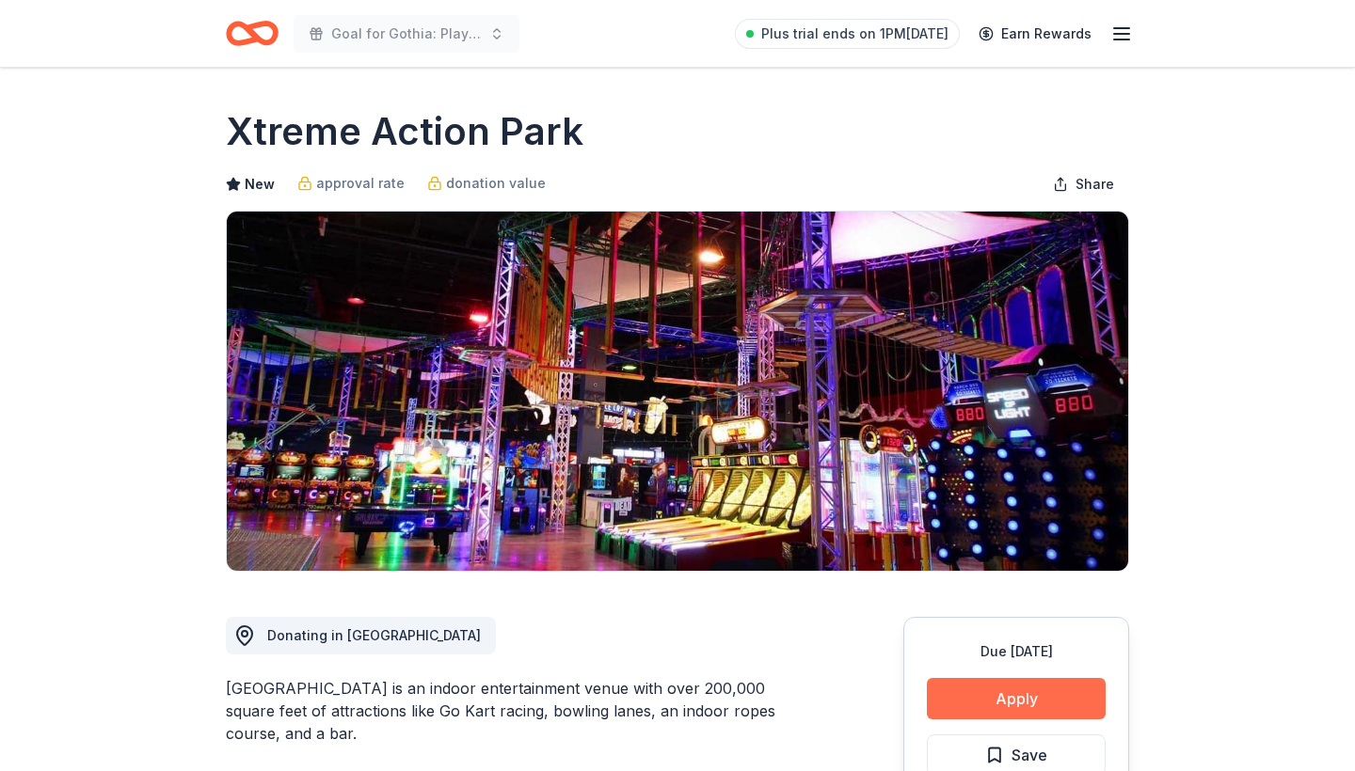
click at [1053, 690] on button "Apply" at bounding box center [1016, 698] width 179 height 41
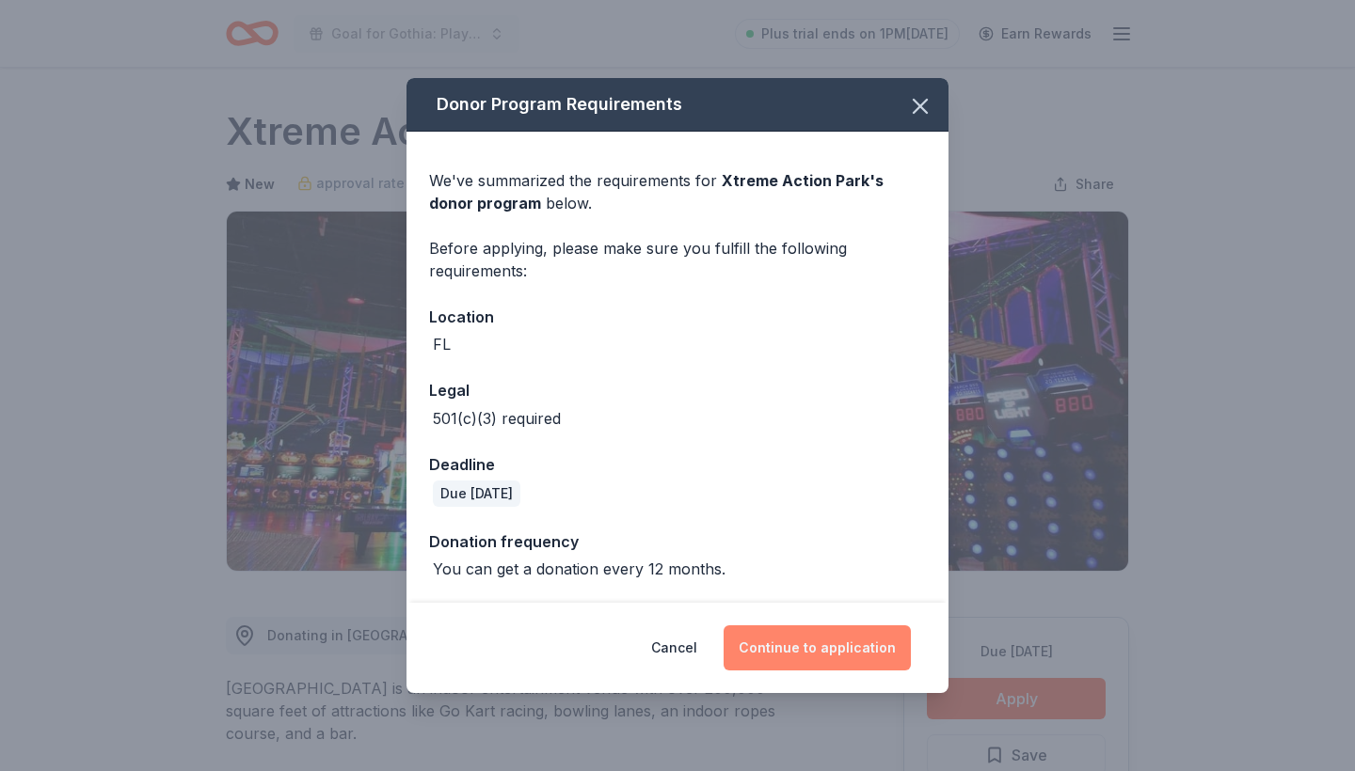
click at [826, 636] on button "Continue to application" at bounding box center [817, 648] width 187 height 45
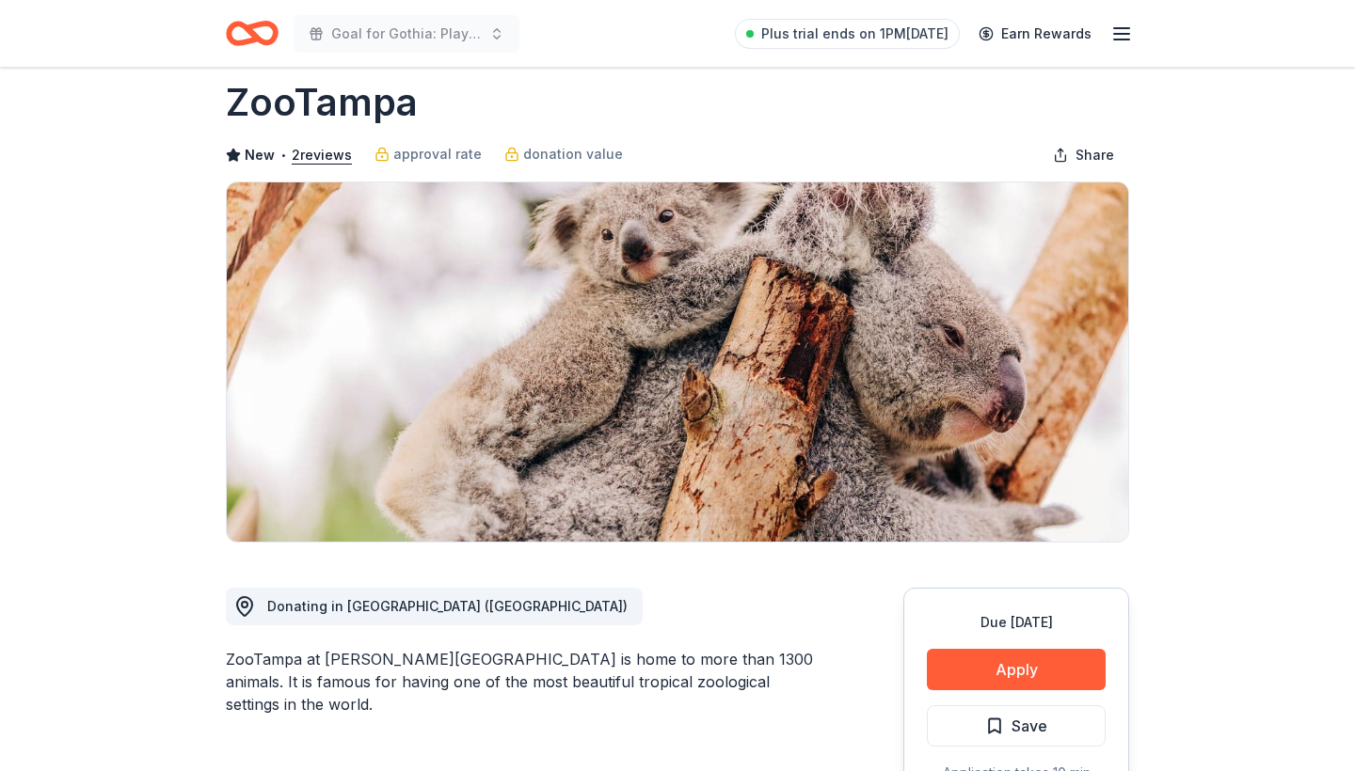
scroll to position [42, 0]
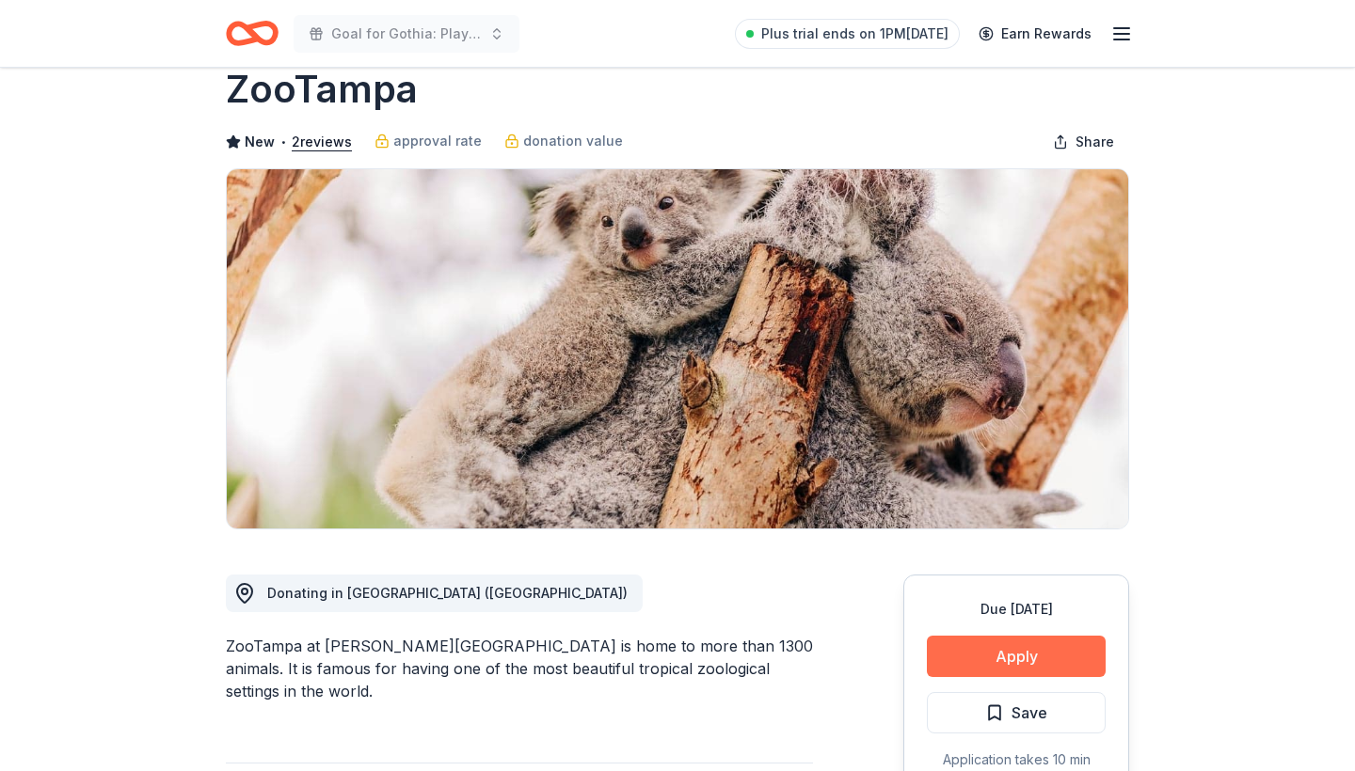
click at [1022, 652] on button "Apply" at bounding box center [1016, 656] width 179 height 41
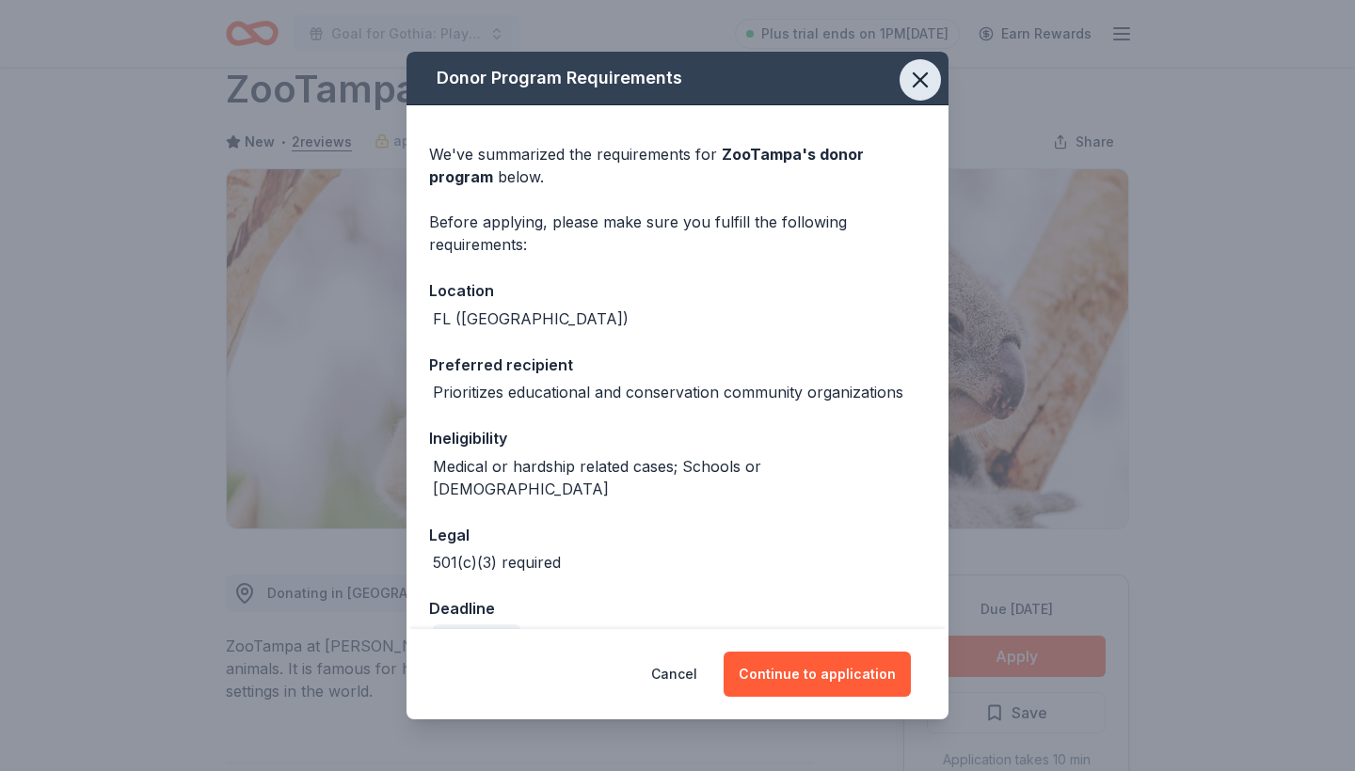
click at [915, 77] on icon "button" at bounding box center [920, 79] width 13 height 13
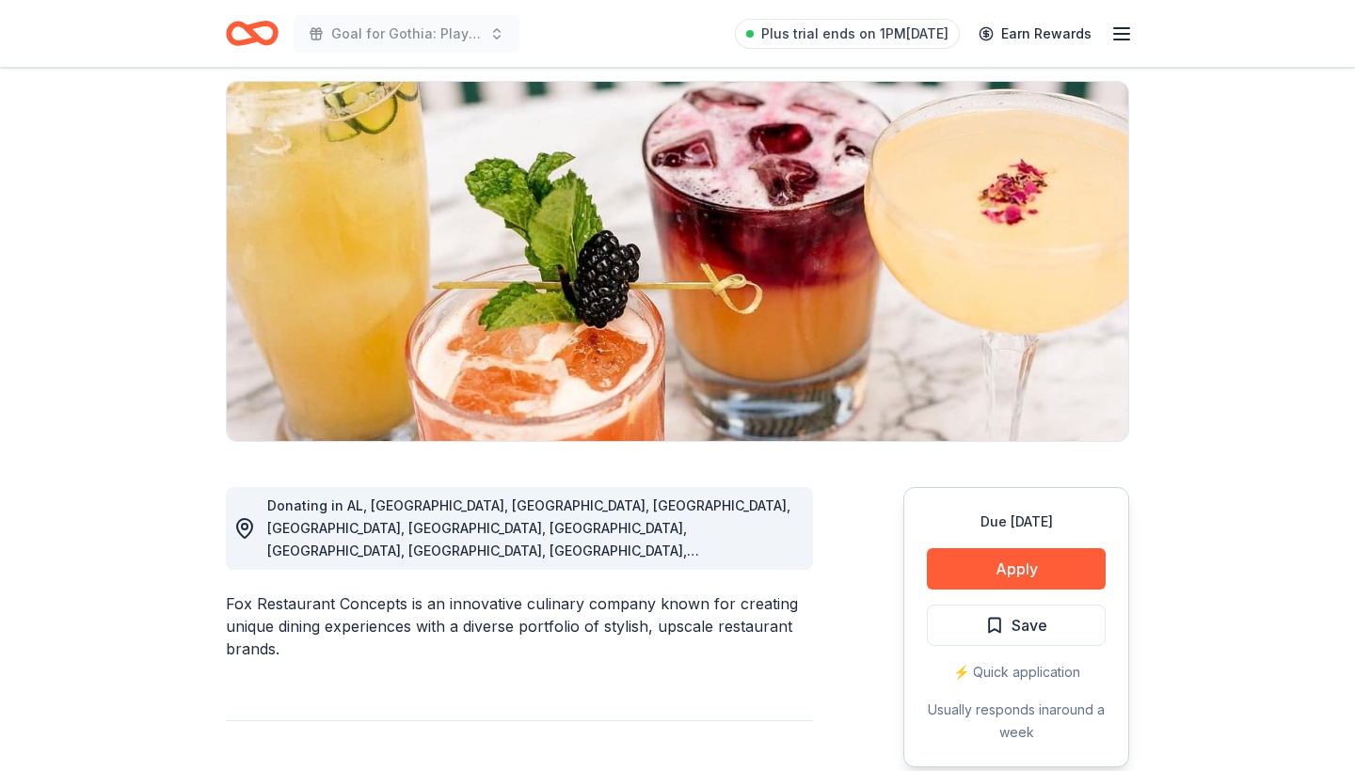
scroll to position [131, 0]
click at [1027, 575] on button "Apply" at bounding box center [1016, 568] width 179 height 41
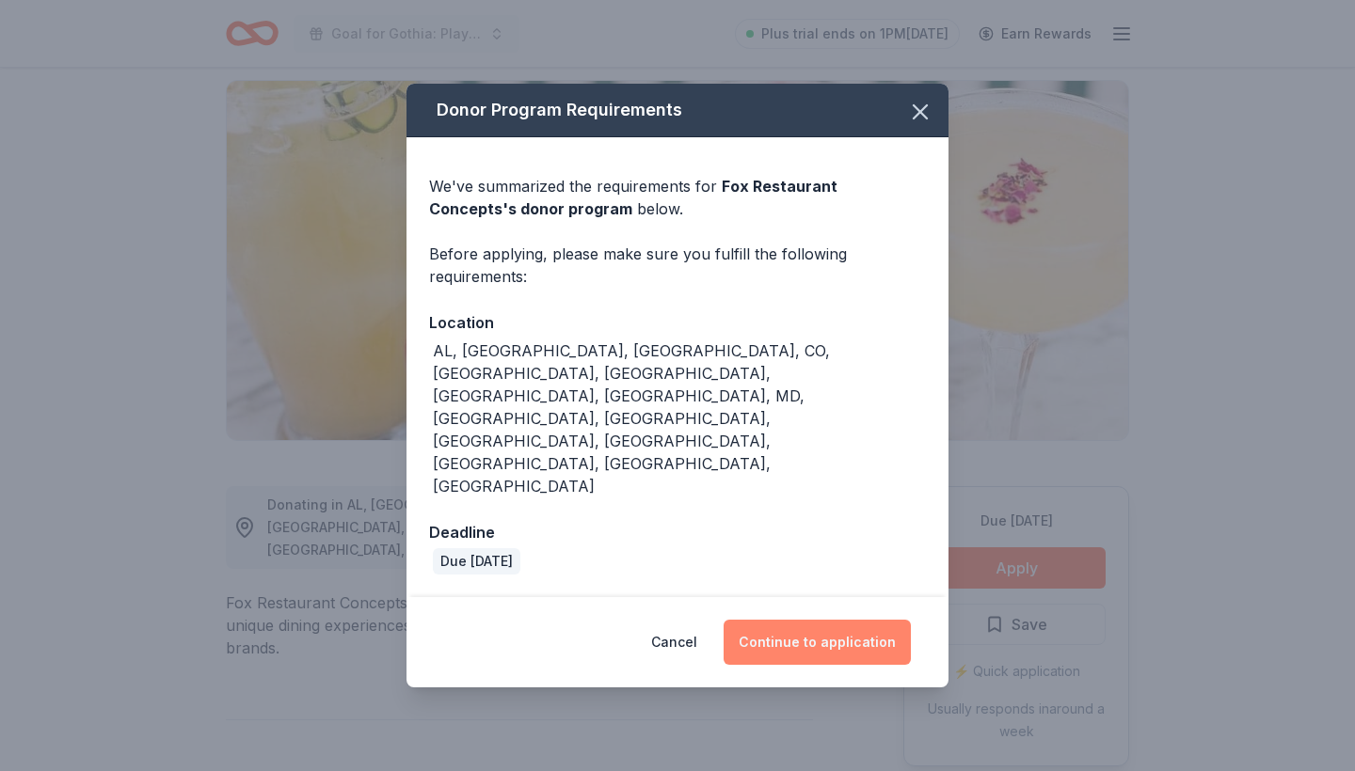
click at [823, 620] on button "Continue to application" at bounding box center [817, 642] width 187 height 45
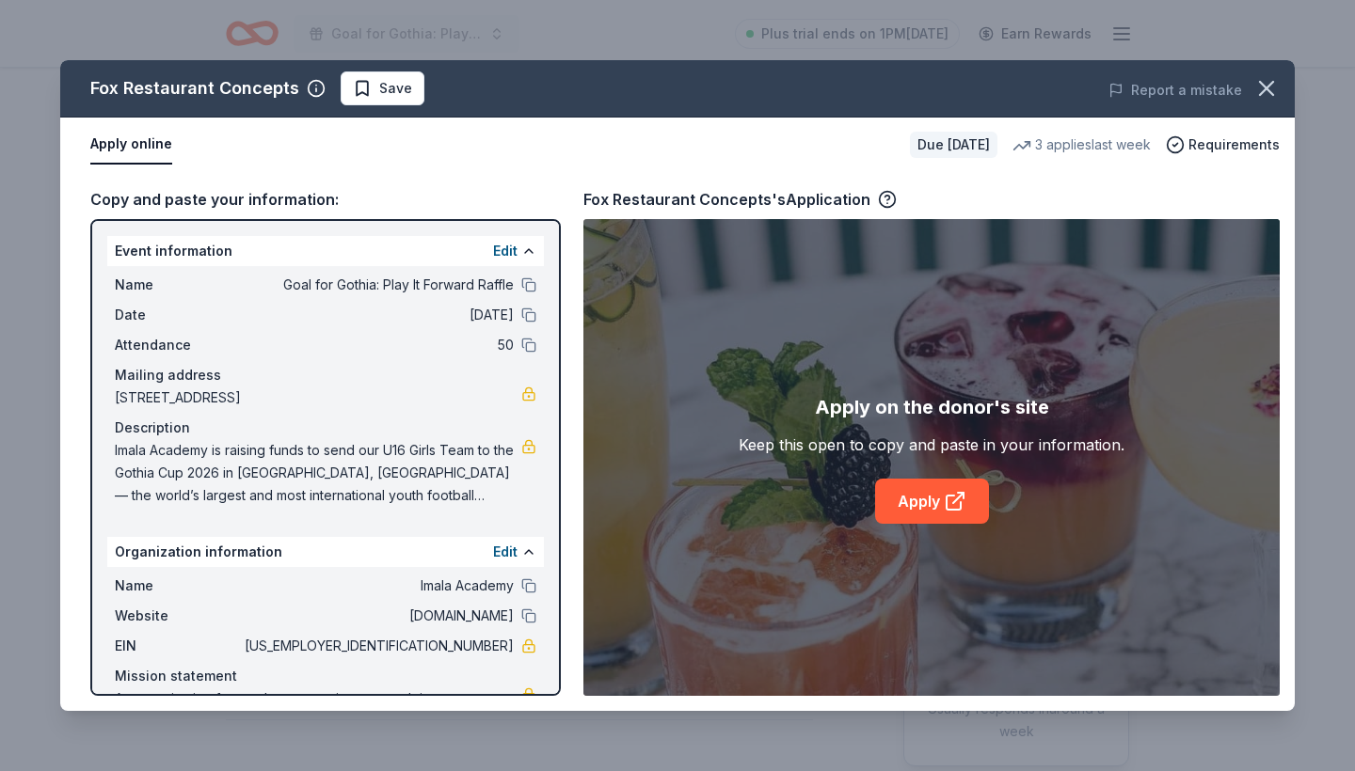
scroll to position [134, 0]
click at [923, 501] on link "Apply" at bounding box center [932, 501] width 114 height 45
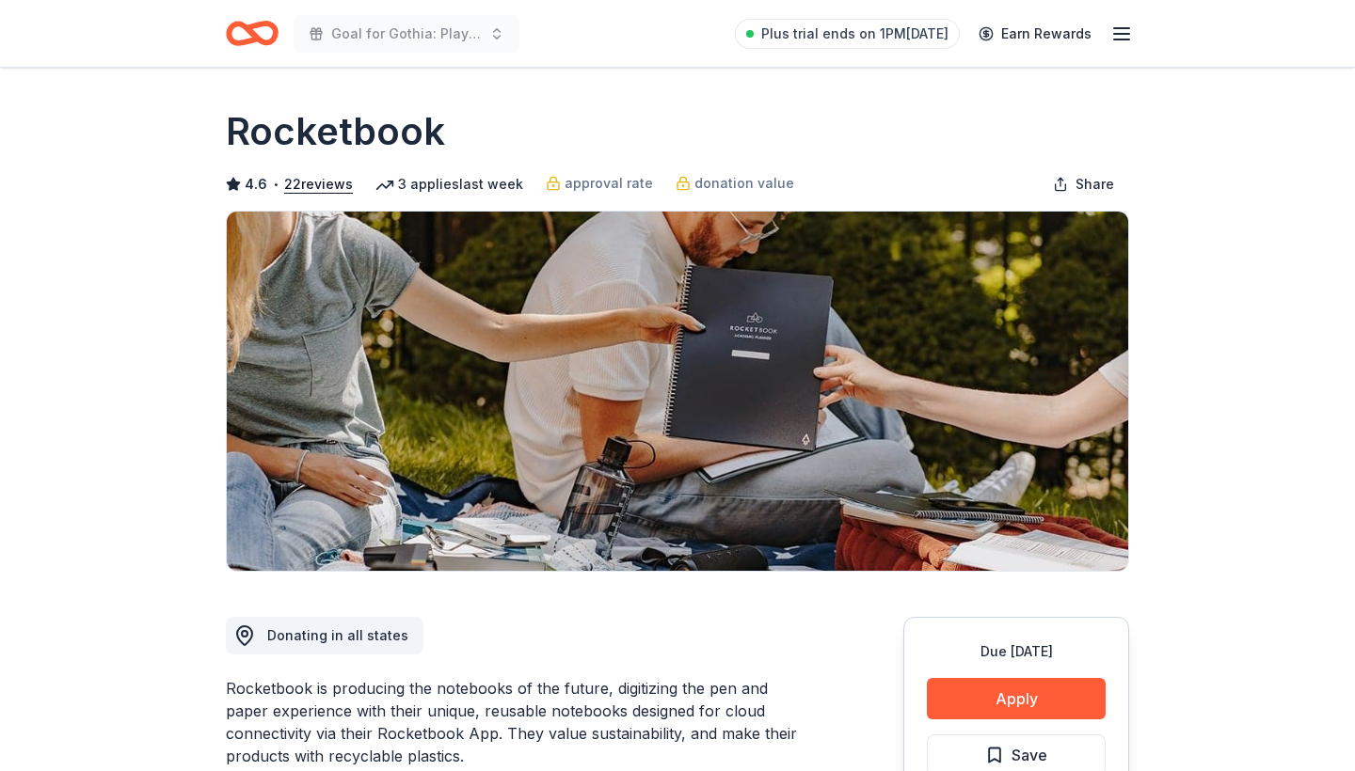
scroll to position [119, 0]
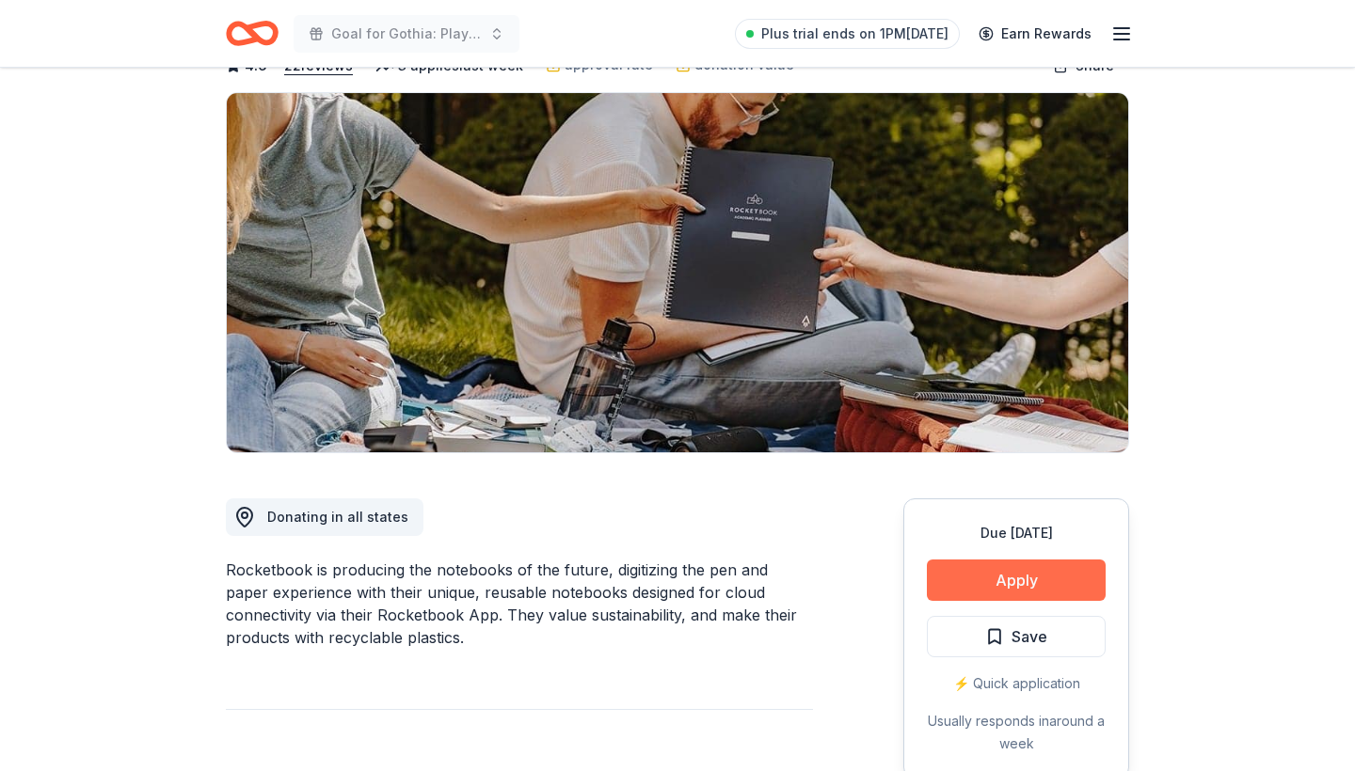
click at [1023, 586] on button "Apply" at bounding box center [1016, 580] width 179 height 41
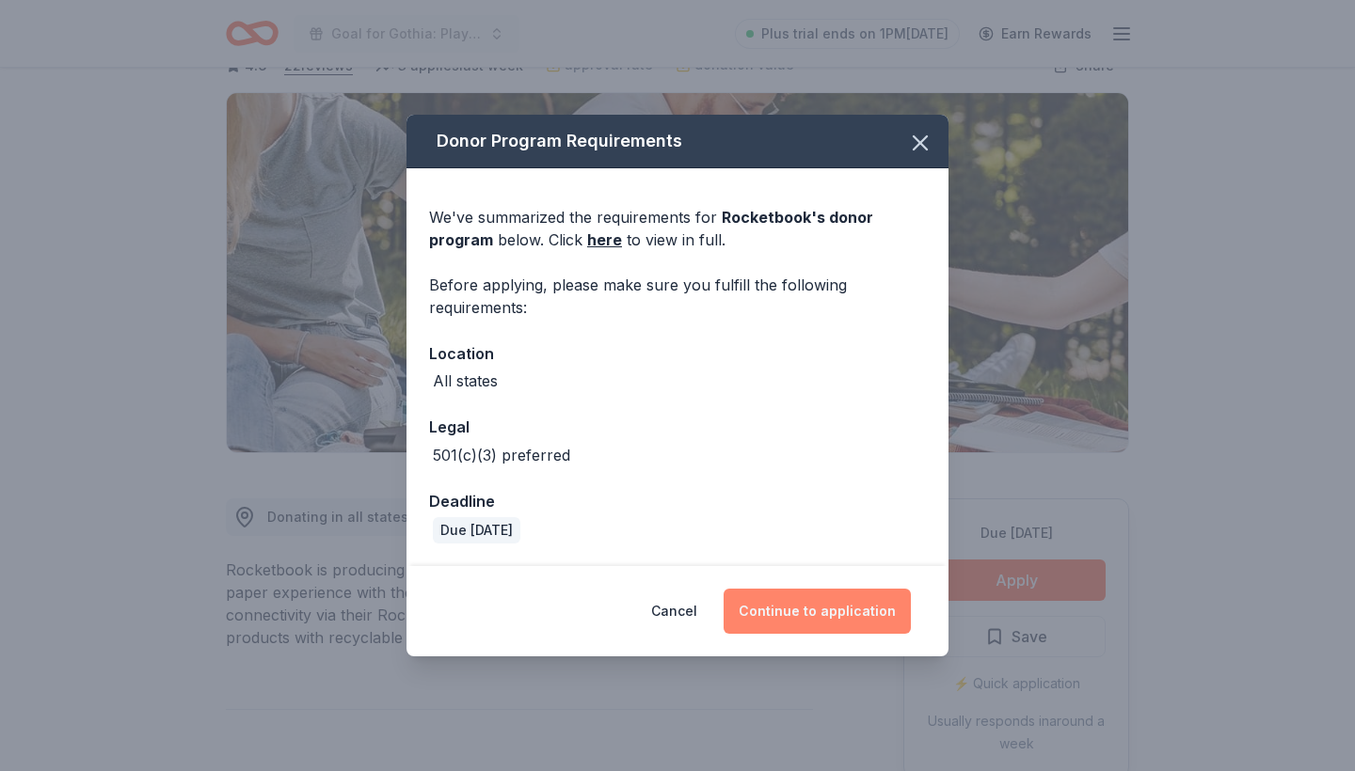
click at [813, 609] on button "Continue to application" at bounding box center [817, 611] width 187 height 45
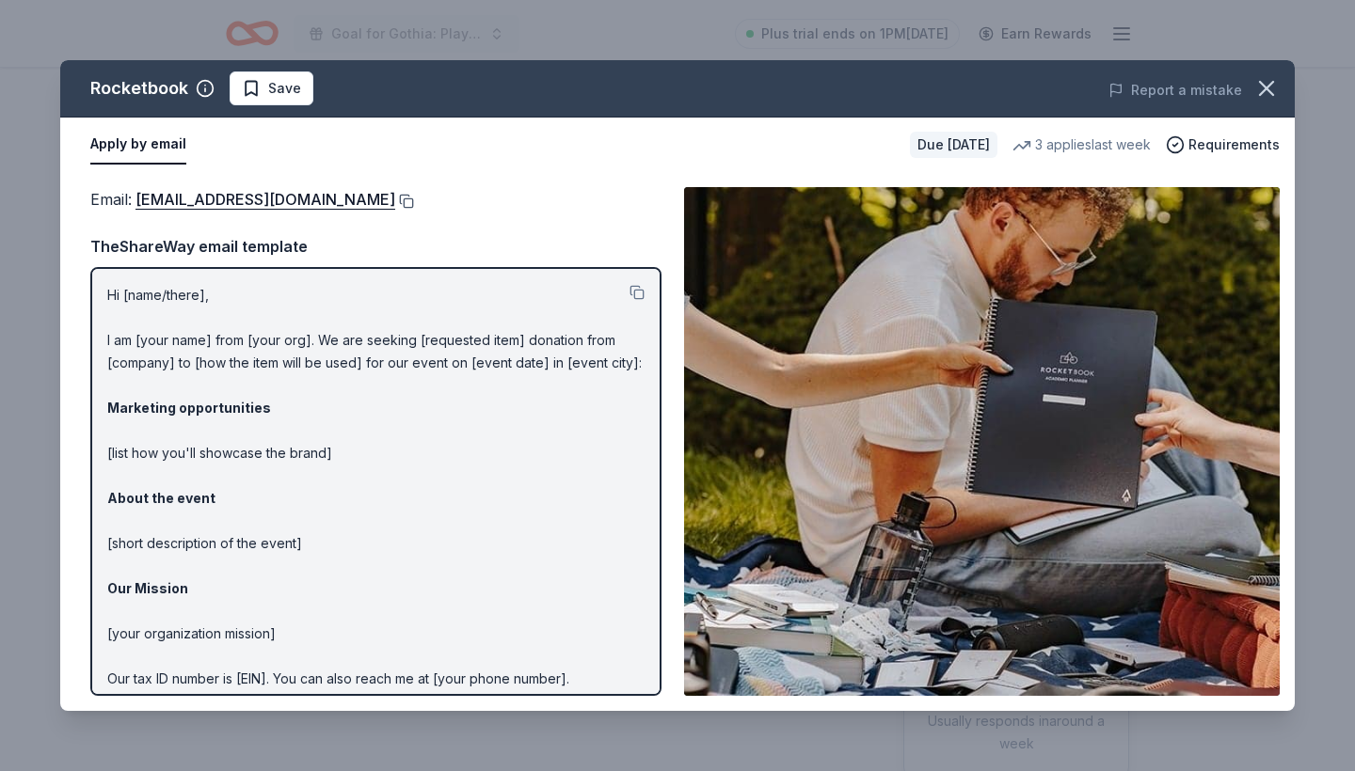
click at [414, 201] on button at bounding box center [404, 201] width 19 height 15
